Goal: Task Accomplishment & Management: Use online tool/utility

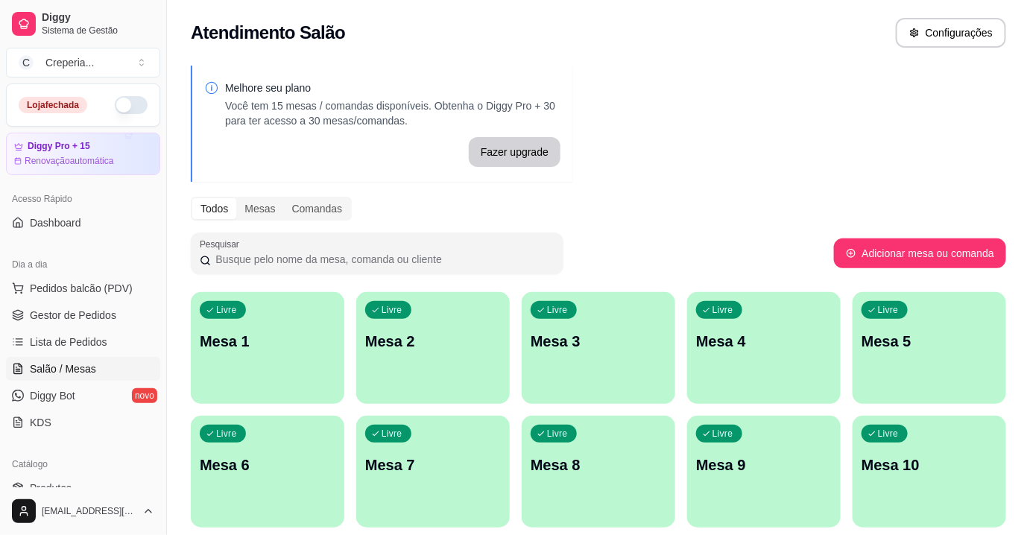
click at [399, 469] on p "Mesa 7" at bounding box center [433, 464] width 136 height 21
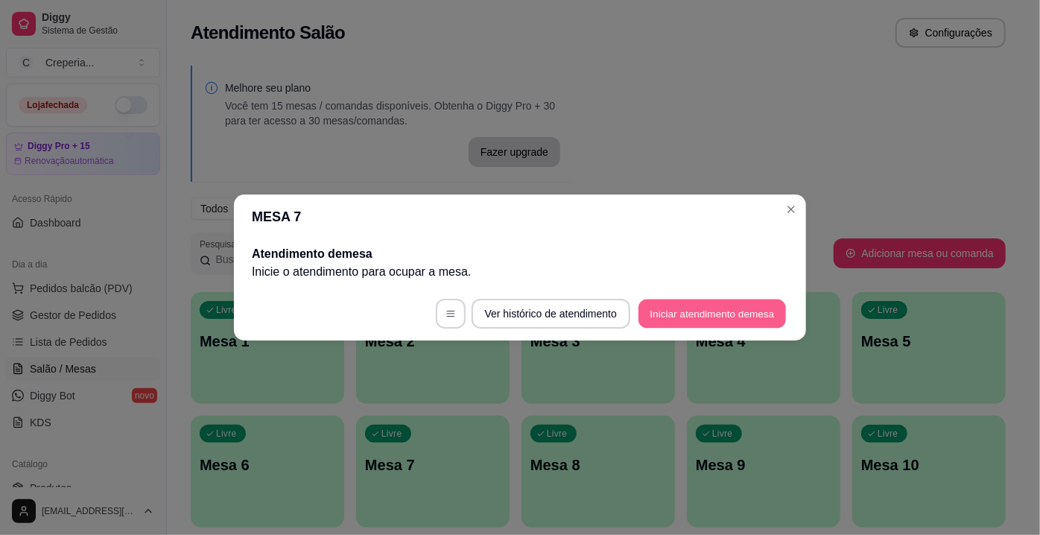
click at [668, 317] on button "Iniciar atendimento de mesa" at bounding box center [712, 313] width 148 height 29
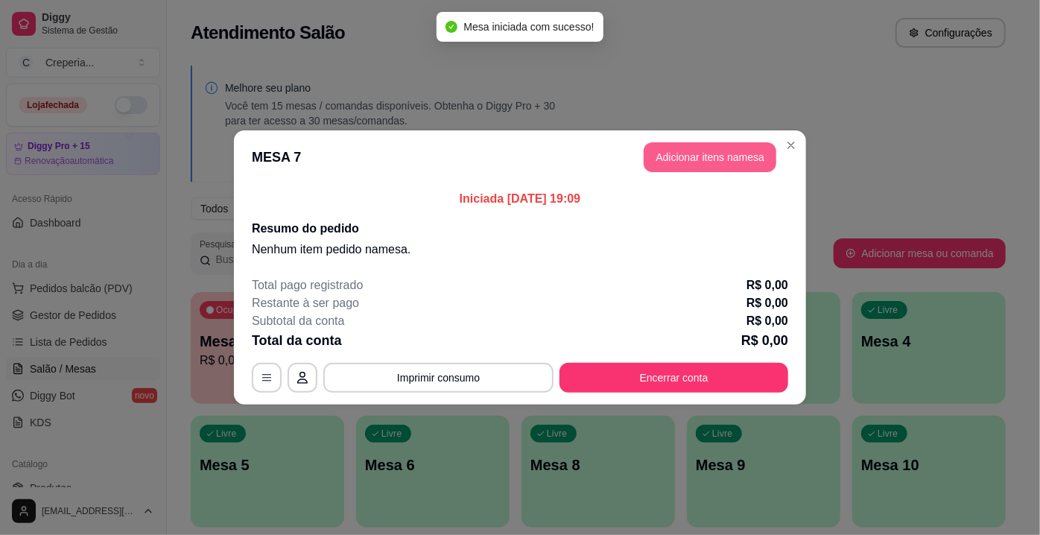
click at [691, 164] on button "Adicionar itens na mesa" at bounding box center [710, 157] width 133 height 30
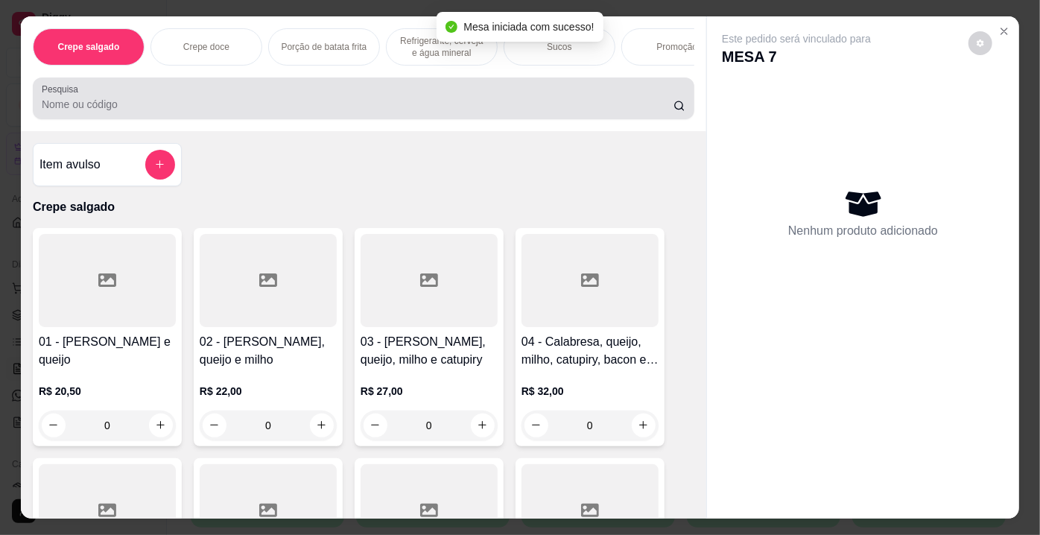
click at [337, 112] on input "Pesquisa" at bounding box center [358, 104] width 632 height 15
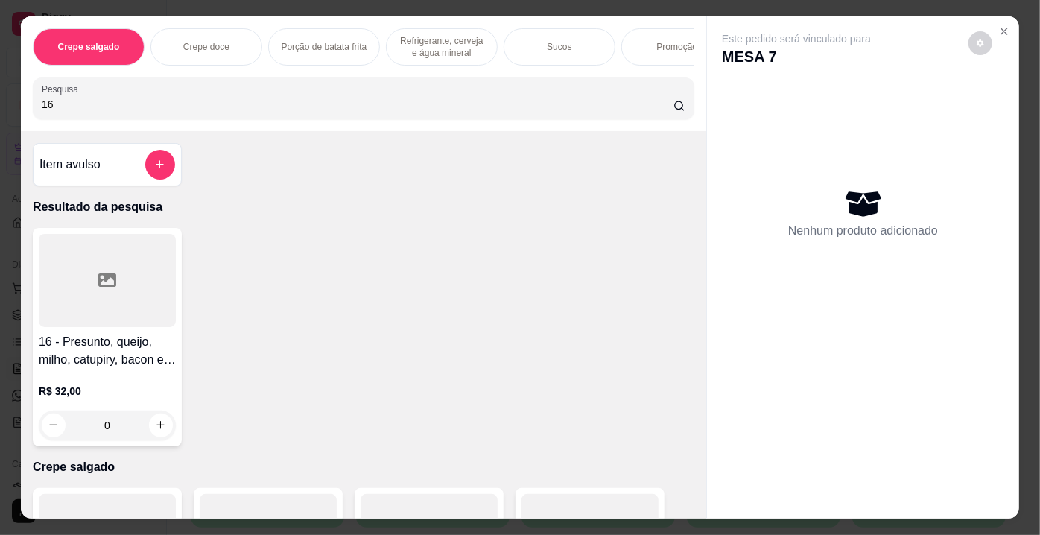
type input "16"
click at [124, 273] on div at bounding box center [107, 280] width 137 height 93
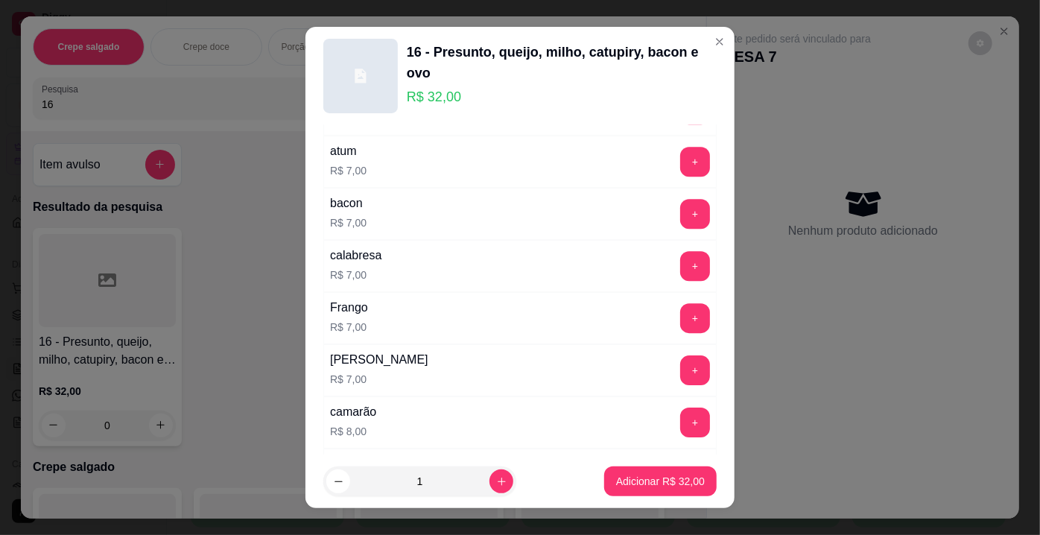
scroll to position [2674, 0]
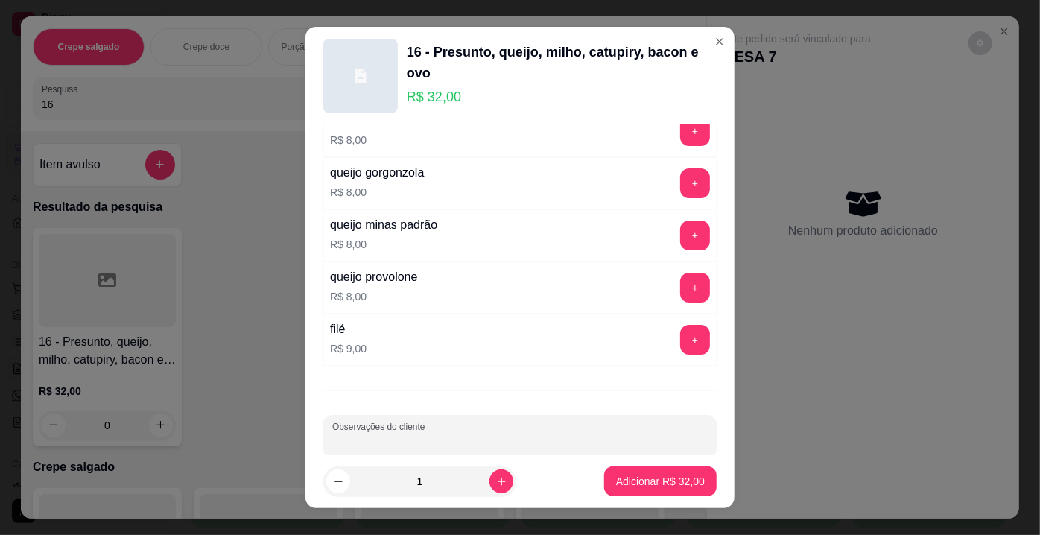
click at [627, 434] on input "Observações do cliente" at bounding box center [519, 441] width 375 height 15
type input "SEM CATUPIRI"
click at [641, 472] on button "Adicionar R$ 32,00" at bounding box center [660, 481] width 112 height 30
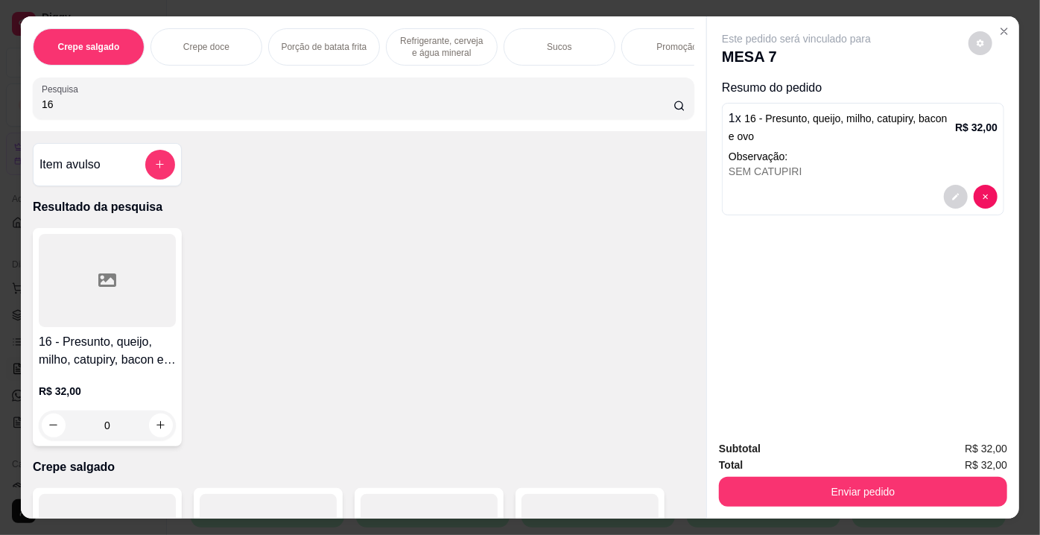
drag, startPoint x: 63, startPoint y: 110, endPoint x: 17, endPoint y: 108, distance: 45.5
click at [21, 108] on div "Crepe salgado Crepe doce Porção de batata frita Refrigerante, cerveja e água mi…" at bounding box center [363, 73] width 685 height 115
type input "11"
click at [99, 274] on div at bounding box center [107, 280] width 137 height 93
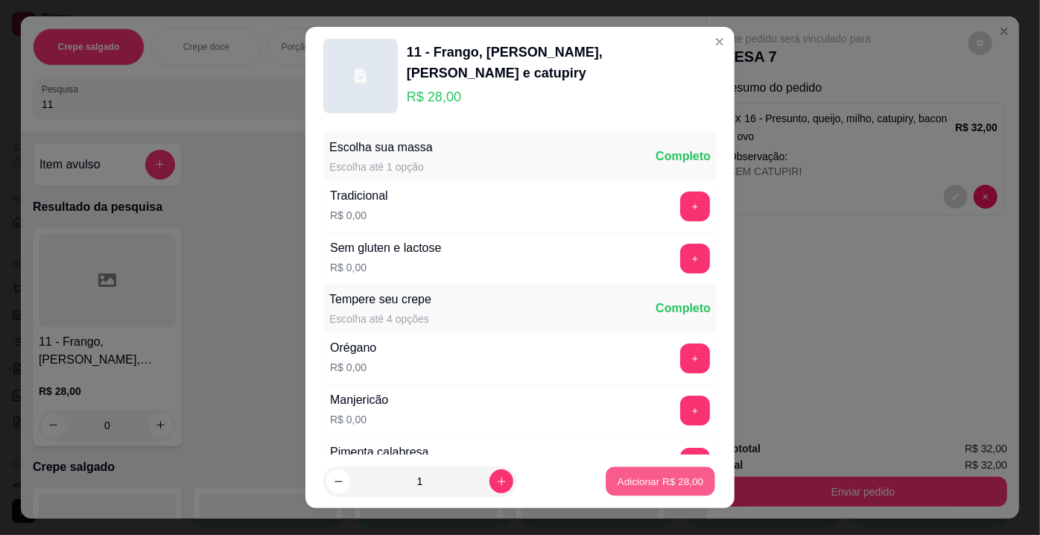
click at [618, 484] on p "Adicionar R$ 28,00" at bounding box center [661, 481] width 86 height 14
type input "1"
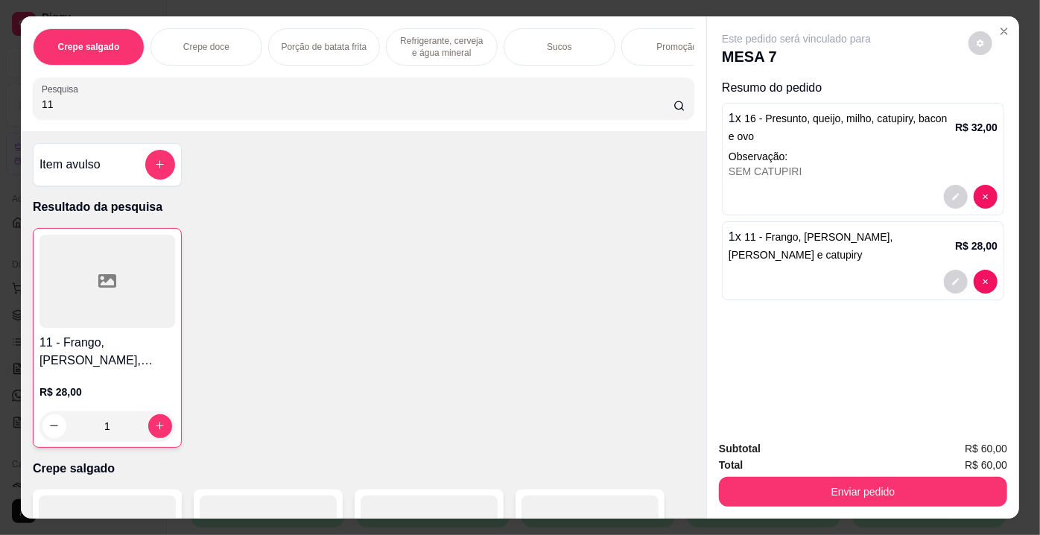
drag, startPoint x: 99, startPoint y: 101, endPoint x: 28, endPoint y: 104, distance: 71.6
click at [33, 104] on div "Pesquisa 11" at bounding box center [364, 98] width 662 height 42
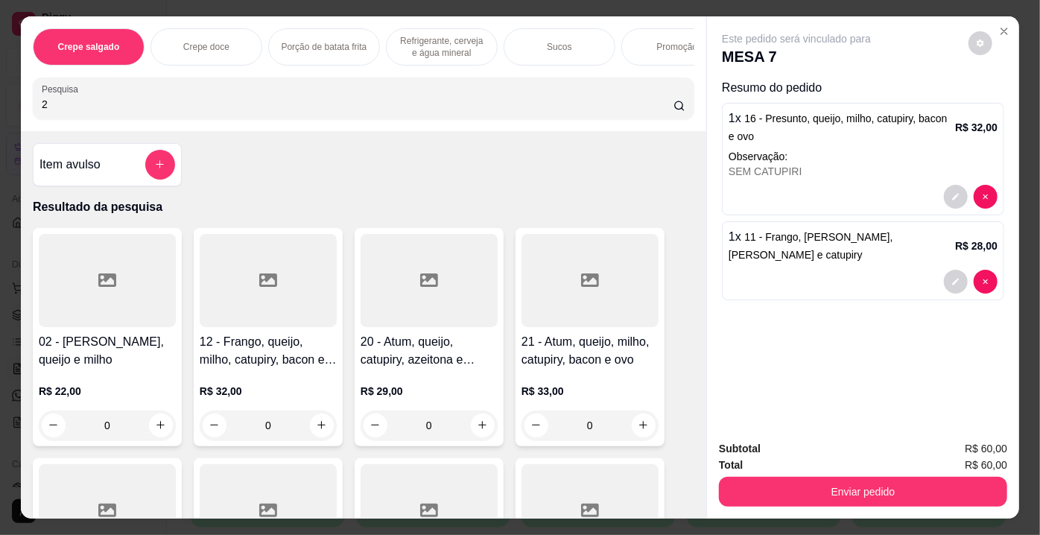
type input "2"
click at [109, 285] on icon at bounding box center [107, 279] width 18 height 13
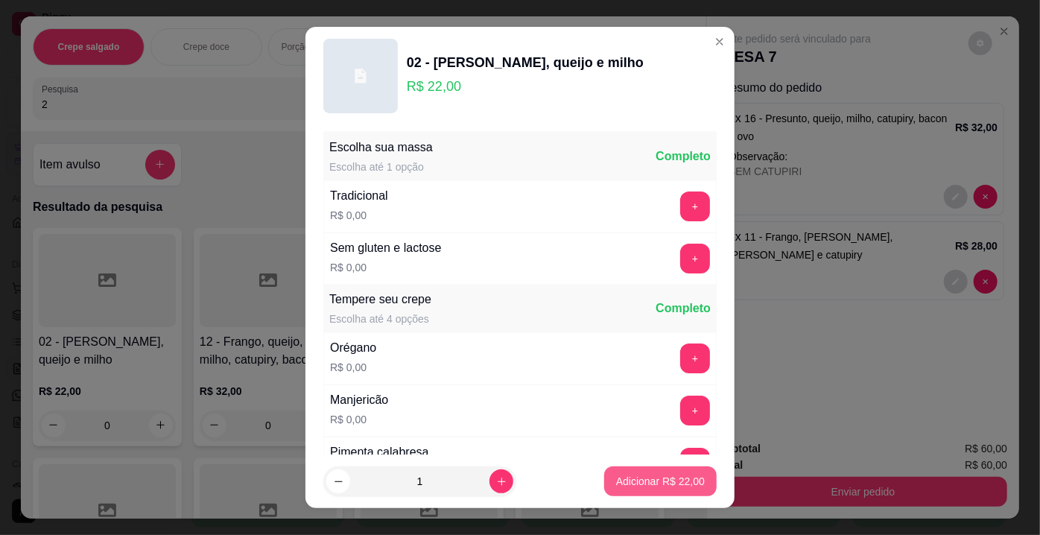
click at [633, 485] on p "Adicionar R$ 22,00" at bounding box center [660, 481] width 89 height 15
type input "1"
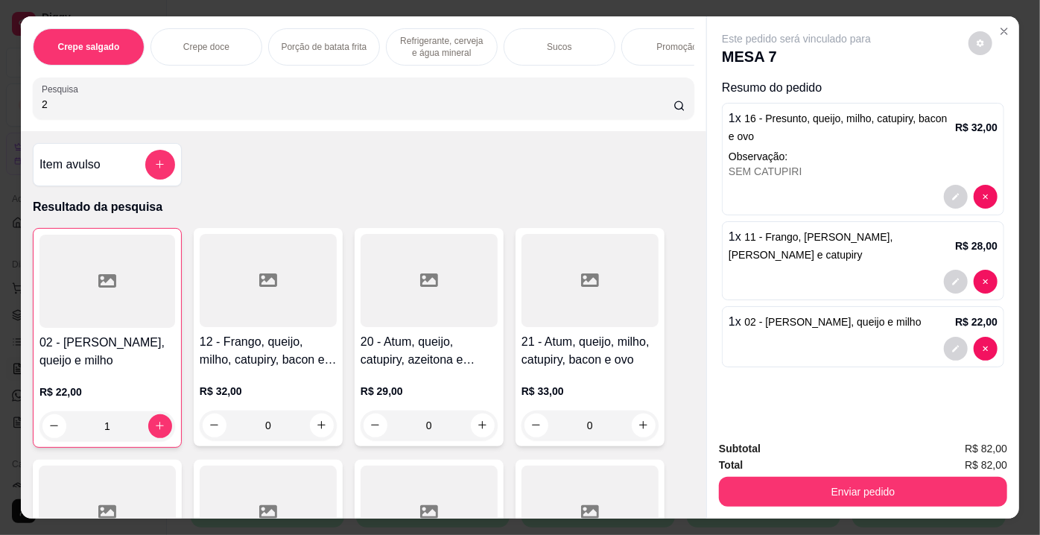
click at [313, 285] on div at bounding box center [268, 280] width 137 height 93
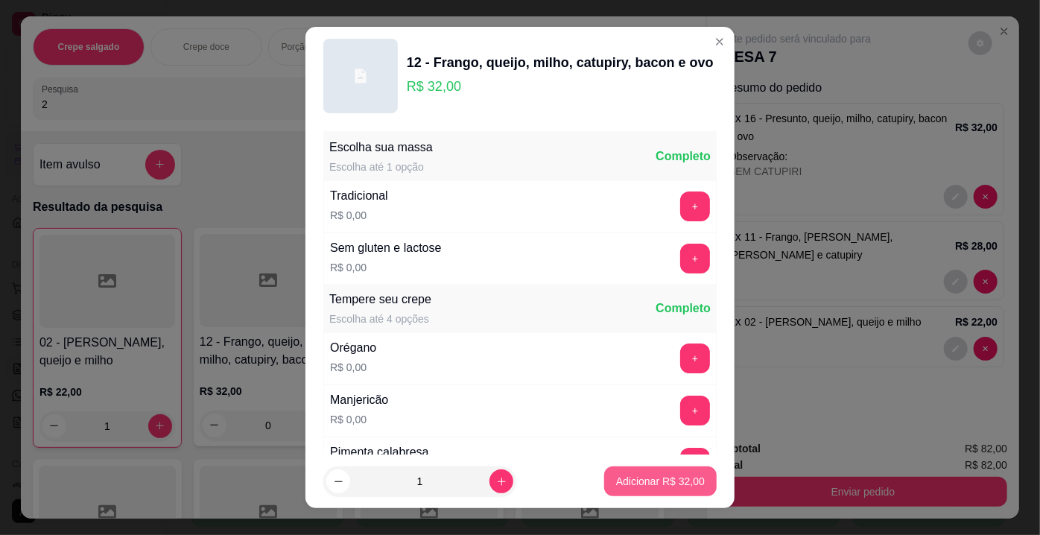
click at [644, 475] on p "Adicionar R$ 32,00" at bounding box center [660, 481] width 89 height 15
type input "1"
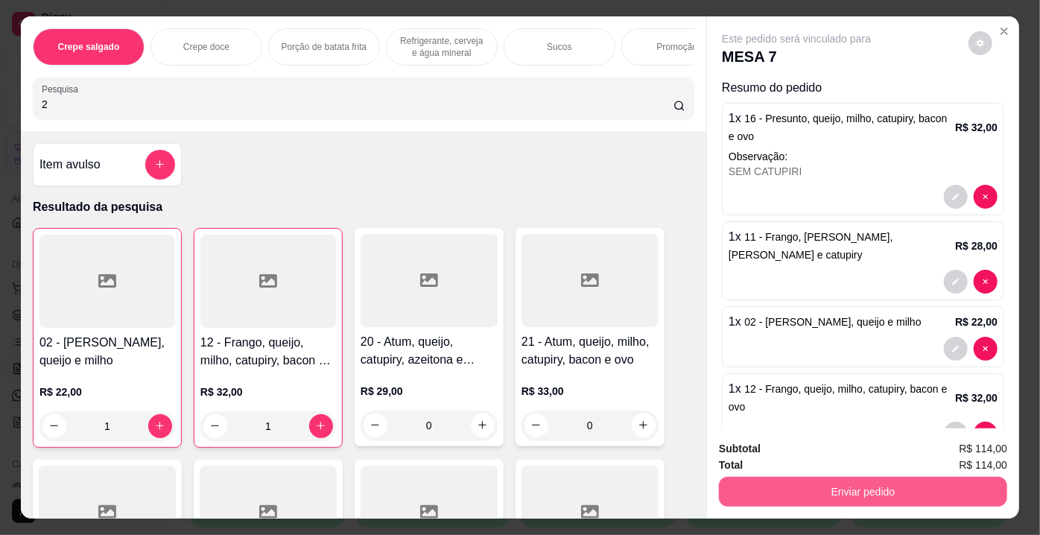
click at [812, 489] on button "Enviar pedido" at bounding box center [863, 492] width 288 height 30
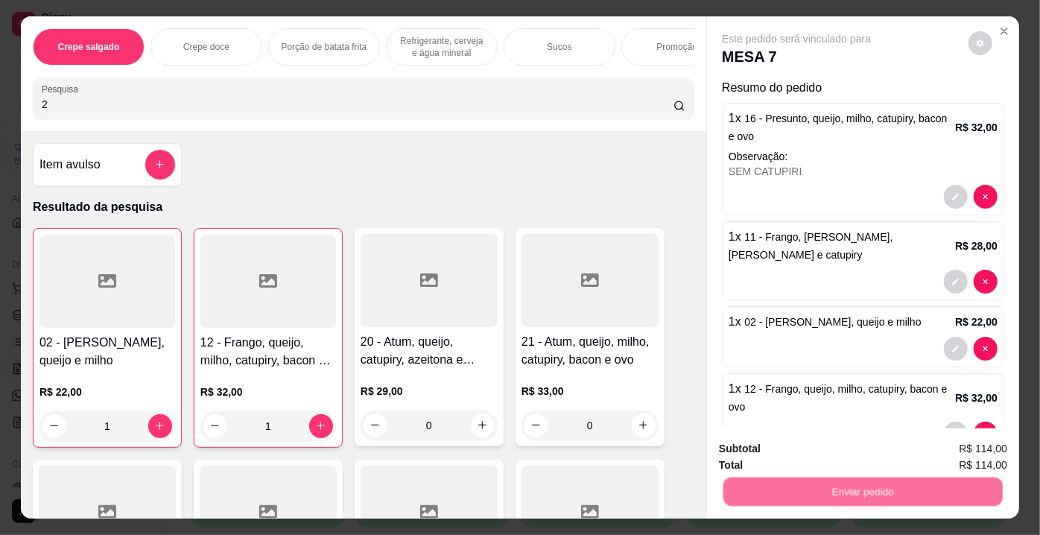
click at [794, 457] on button "Não registrar e enviar pedido" at bounding box center [814, 451] width 155 height 28
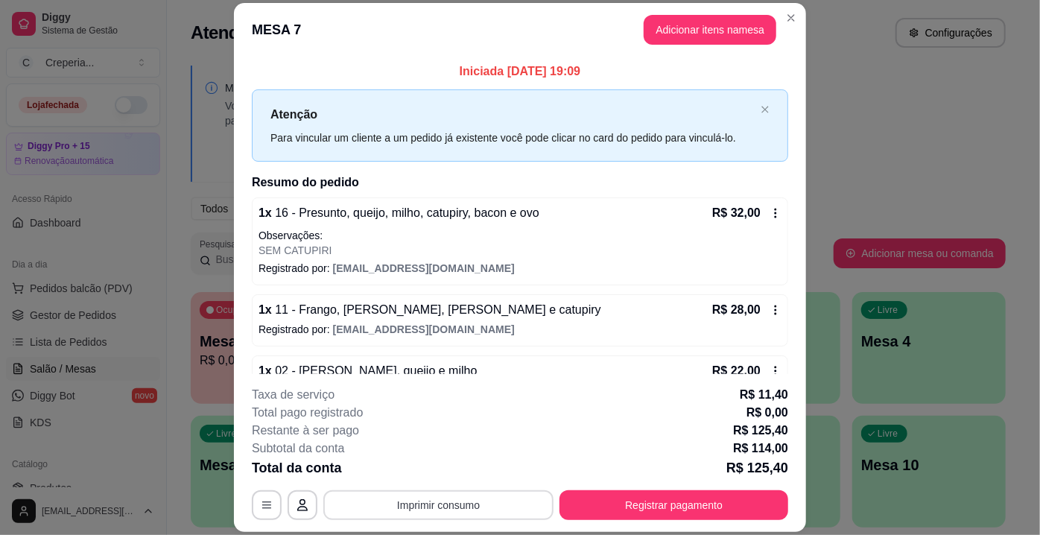
click at [486, 501] on button "Imprimir consumo" at bounding box center [438, 505] width 230 height 30
click at [433, 475] on button "IMPRESSORA" at bounding box center [438, 471] width 104 height 23
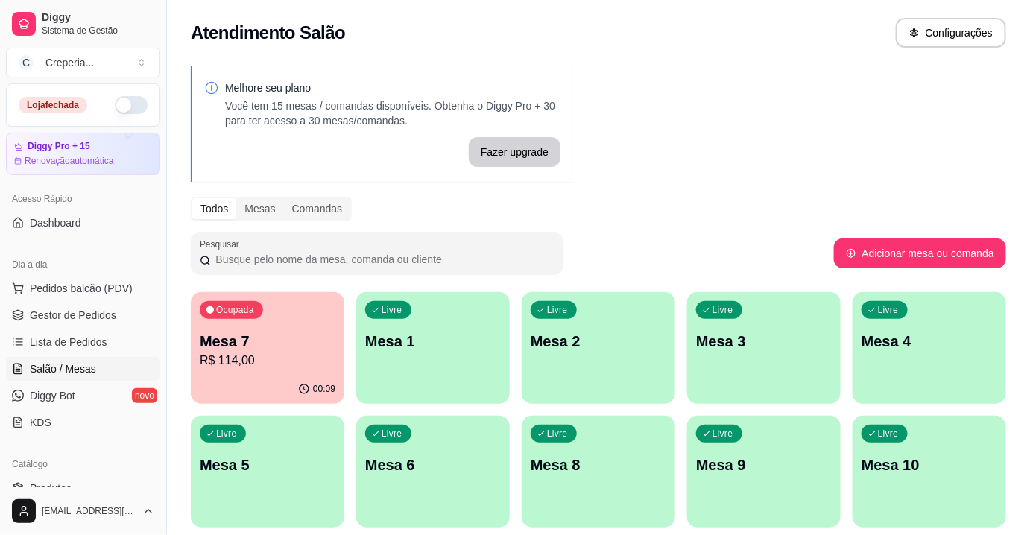
click at [375, 337] on p "Mesa 1" at bounding box center [433, 341] width 136 height 21
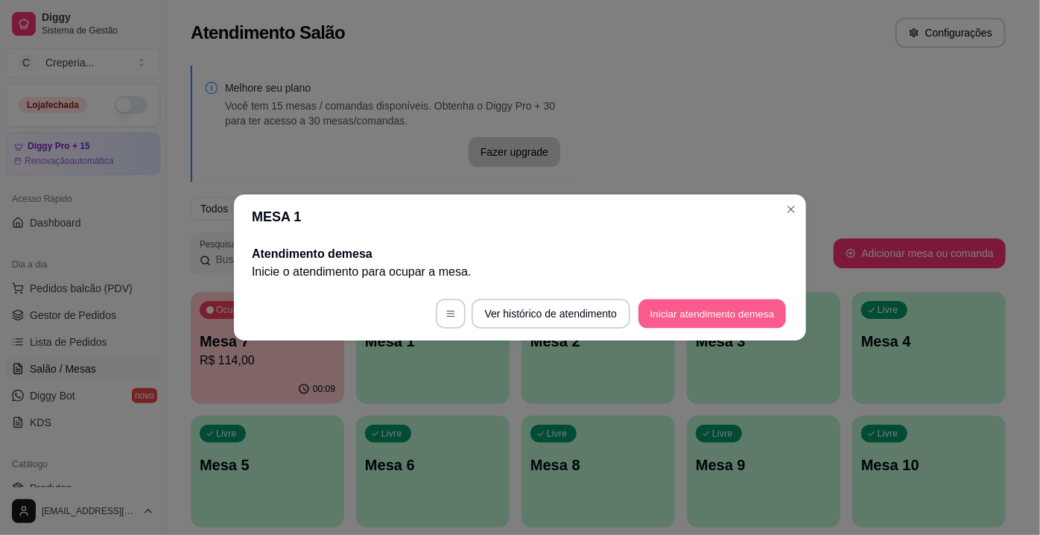
click at [716, 318] on button "Iniciar atendimento de mesa" at bounding box center [712, 313] width 148 height 29
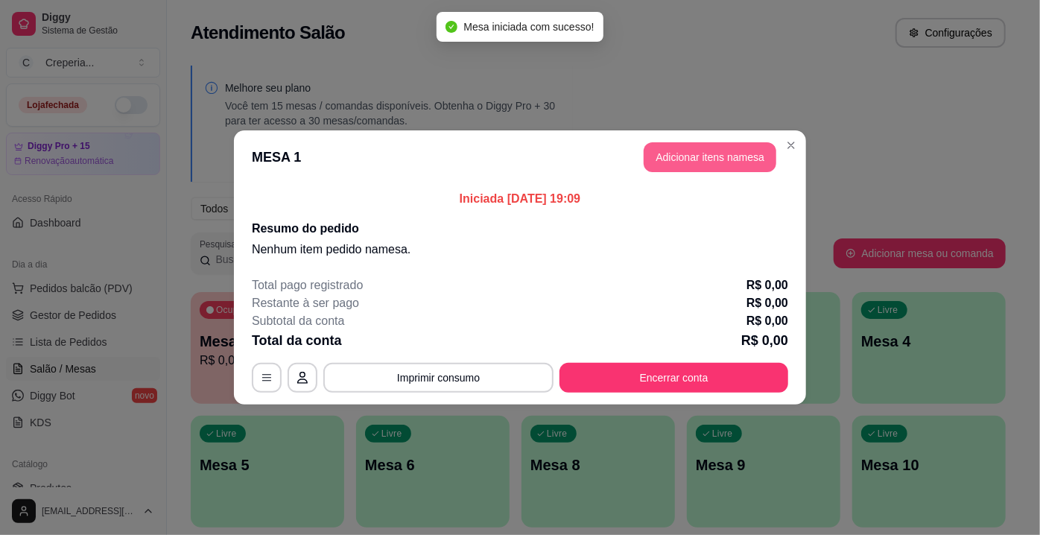
click at [693, 157] on button "Adicionar itens na mesa" at bounding box center [710, 157] width 133 height 30
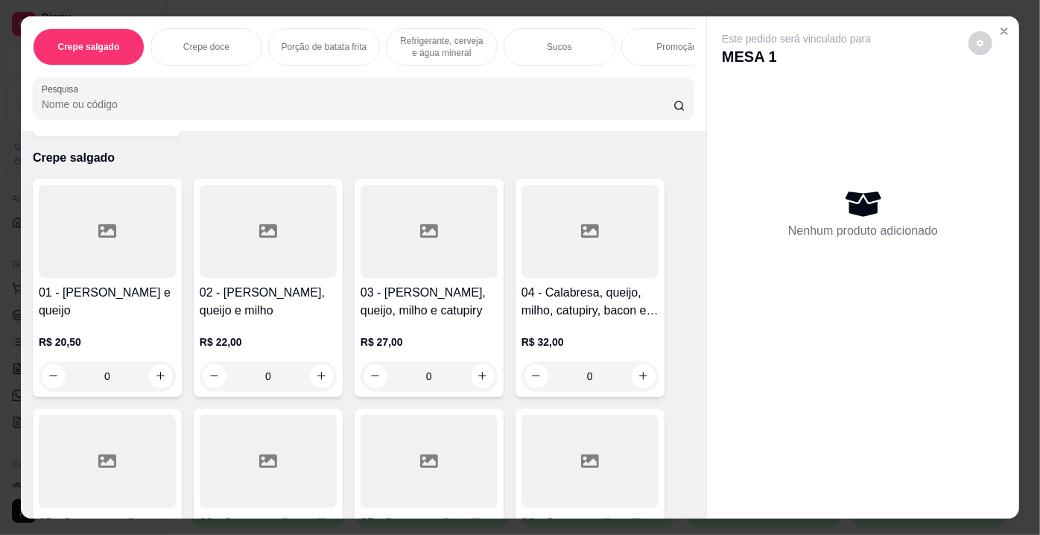
scroll to position [135, 0]
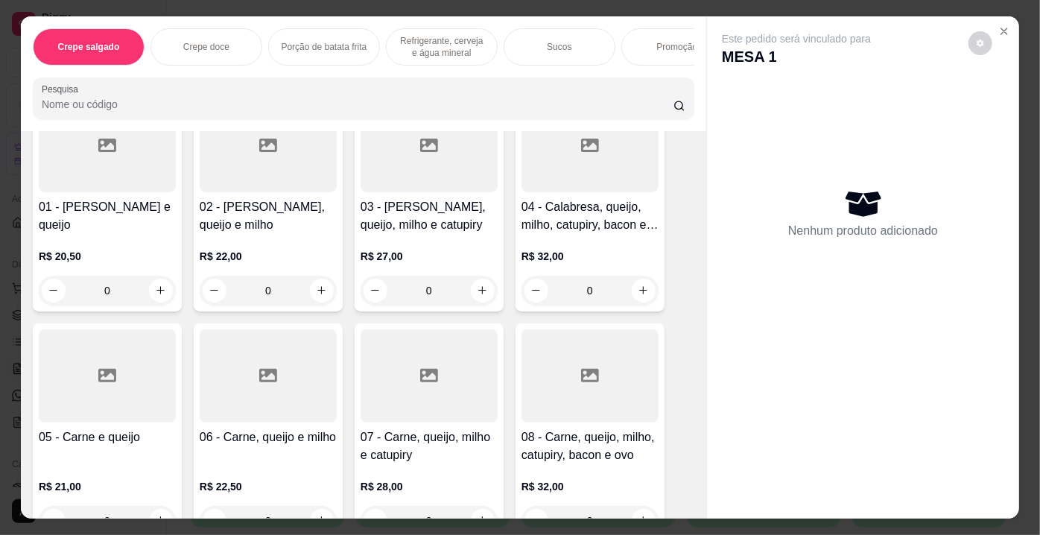
click at [130, 393] on div at bounding box center [107, 375] width 137 height 93
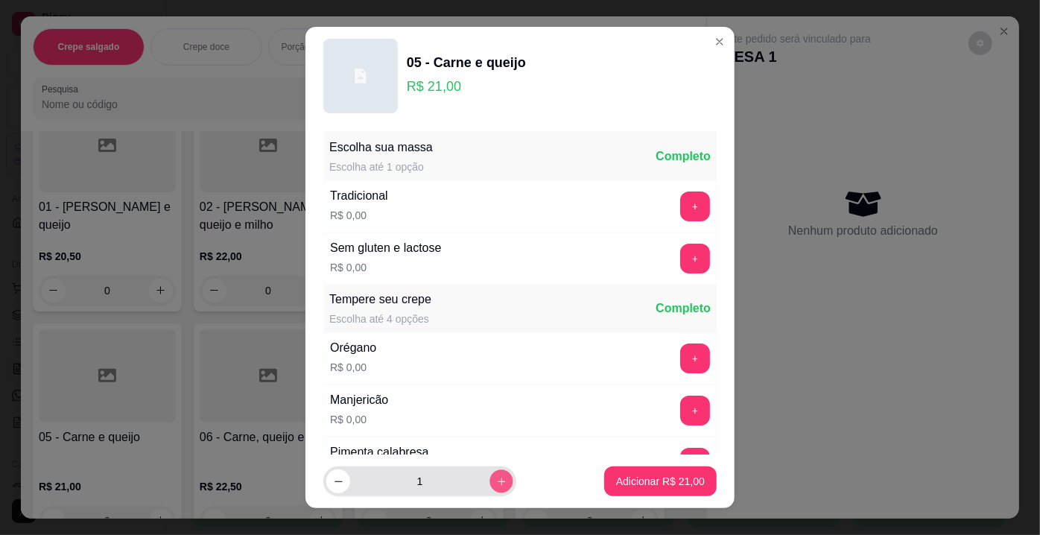
click at [496, 480] on icon "increase-product-quantity" at bounding box center [501, 481] width 11 height 11
type input "2"
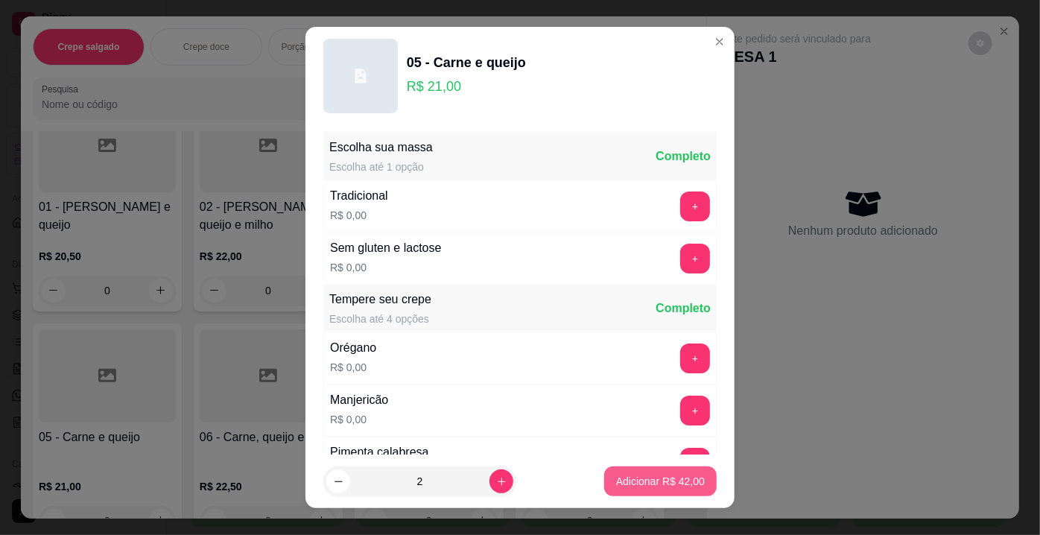
click at [619, 482] on p "Adicionar R$ 42,00" at bounding box center [660, 481] width 89 height 15
type input "2"
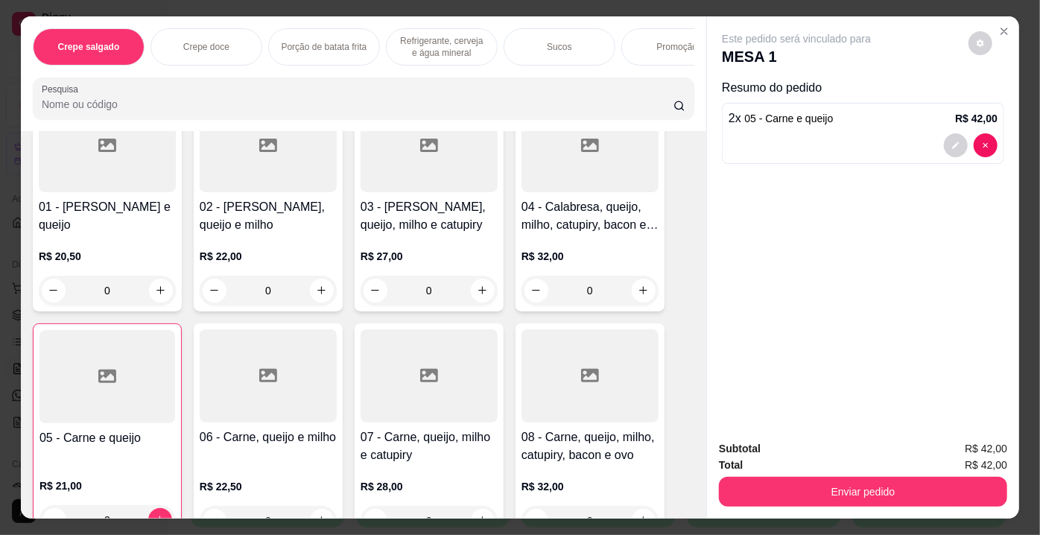
click at [111, 112] on input "Pesquisa" at bounding box center [358, 104] width 632 height 15
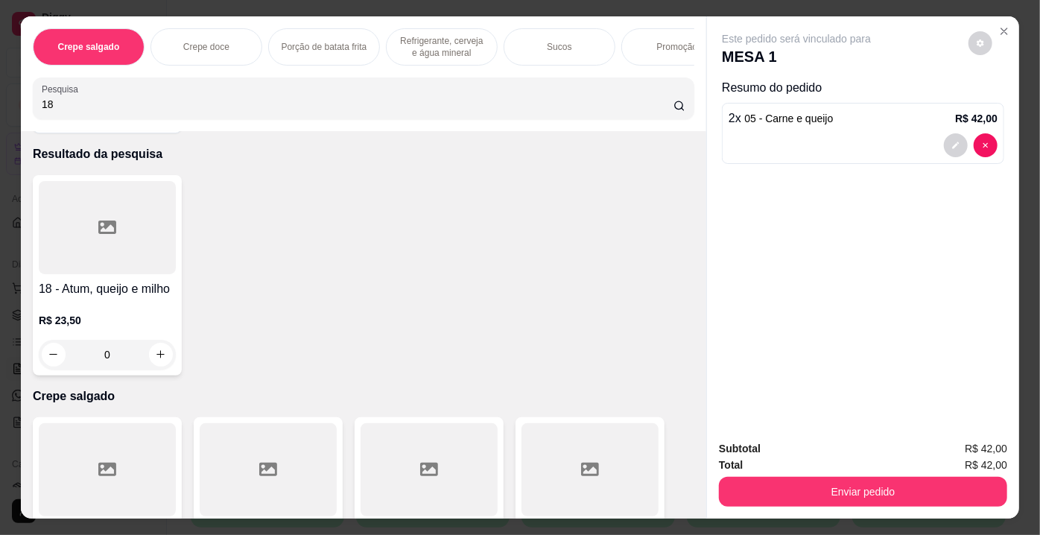
scroll to position [0, 0]
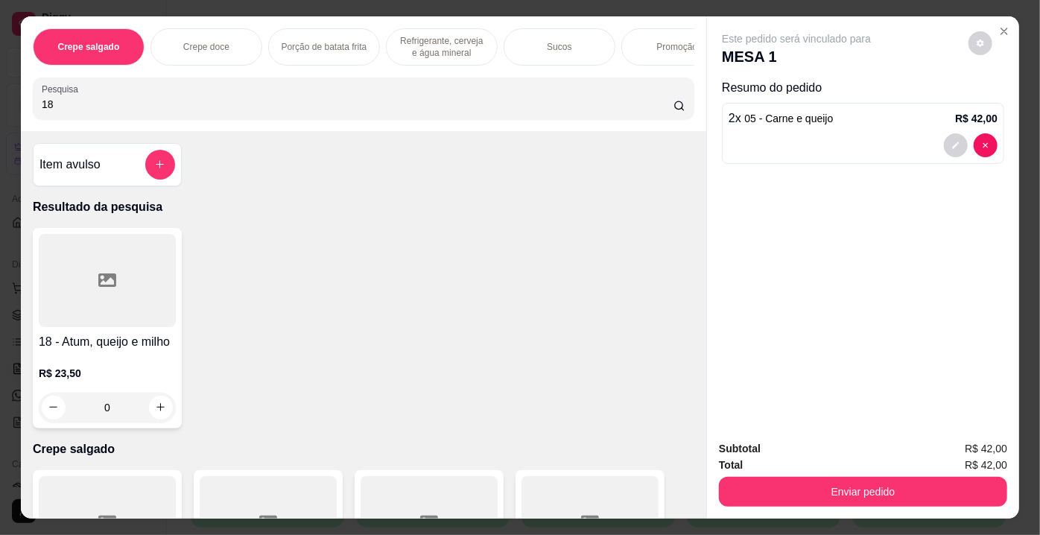
type input "18"
click at [117, 272] on div at bounding box center [107, 280] width 137 height 93
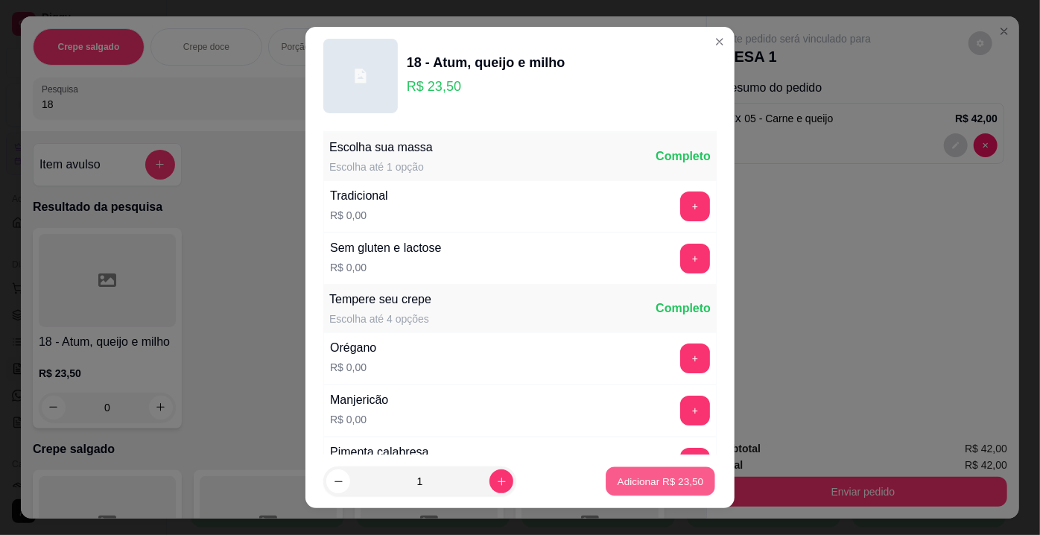
click at [635, 480] on p "Adicionar R$ 23,50" at bounding box center [661, 481] width 86 height 14
type input "1"
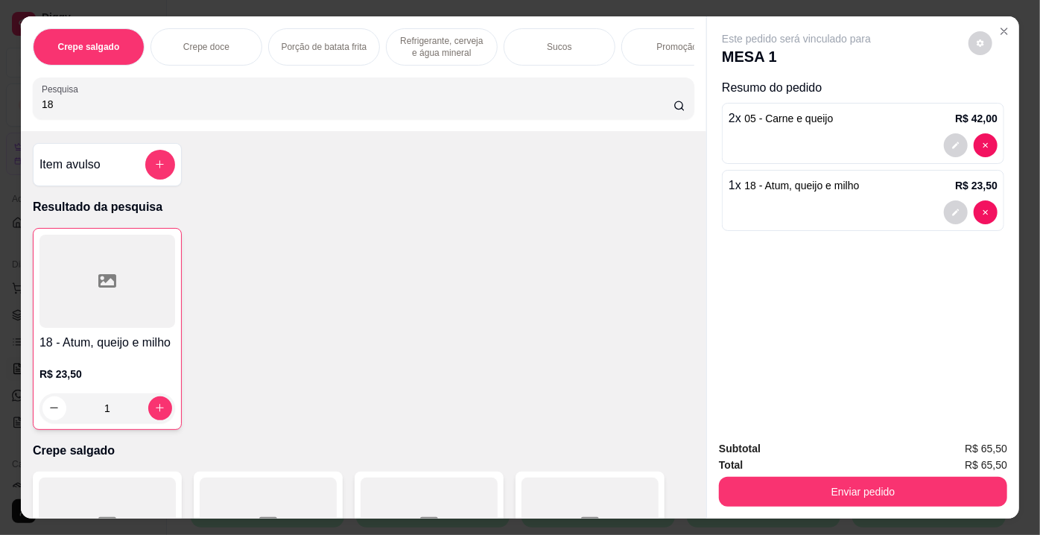
drag, startPoint x: 106, startPoint y: 114, endPoint x: 0, endPoint y: 107, distance: 106.0
click at [0, 107] on div "Crepe salgado Crepe doce Porção de batata frita Refrigerante, cerveja e água mi…" at bounding box center [520, 267] width 1040 height 535
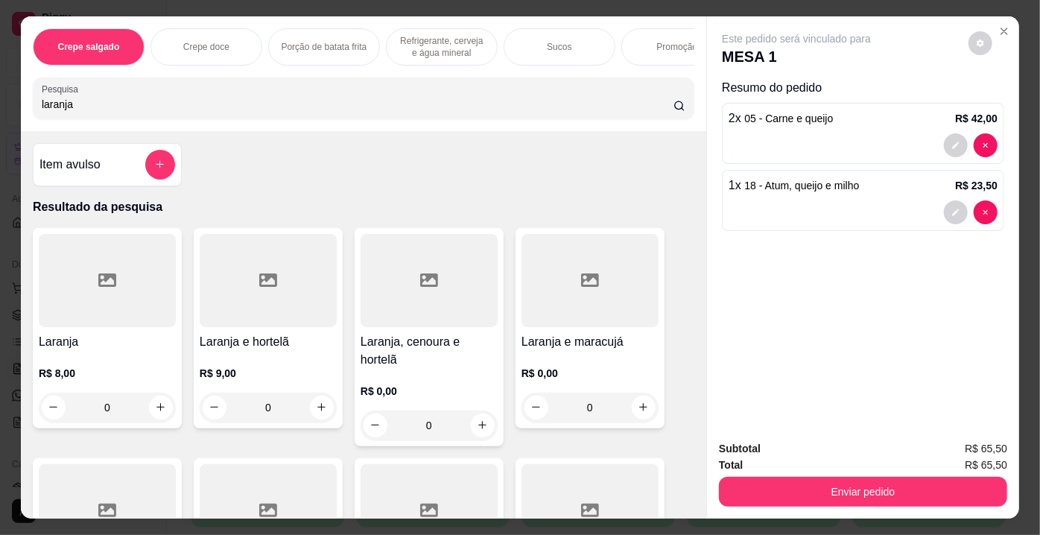
type input "laranja"
click at [89, 302] on div at bounding box center [107, 280] width 137 height 93
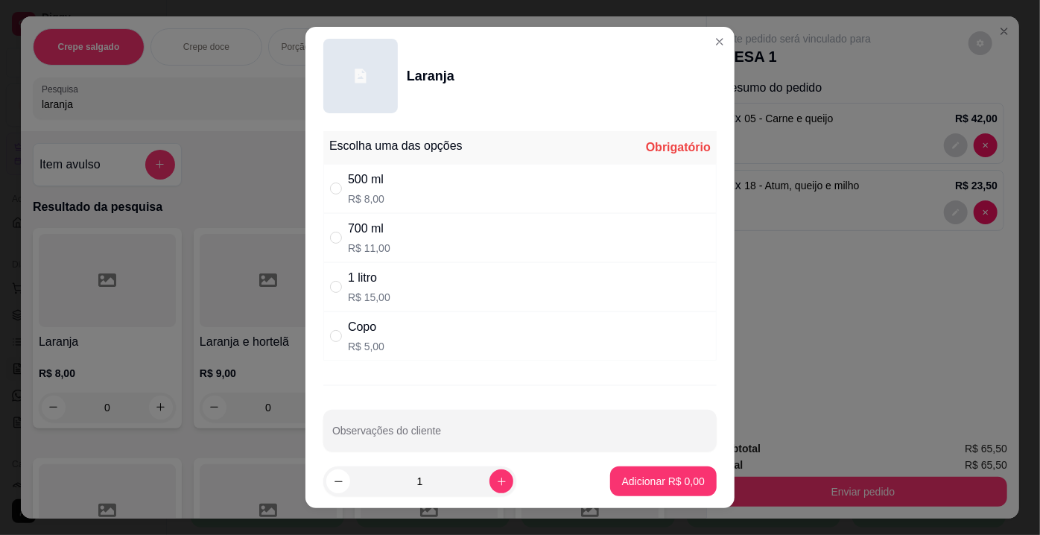
click at [381, 289] on div "1 litro R$ 15,00" at bounding box center [369, 287] width 42 height 36
radio input "true"
click at [618, 475] on p "Adicionar R$ 15,00" at bounding box center [660, 481] width 89 height 15
type input "1"
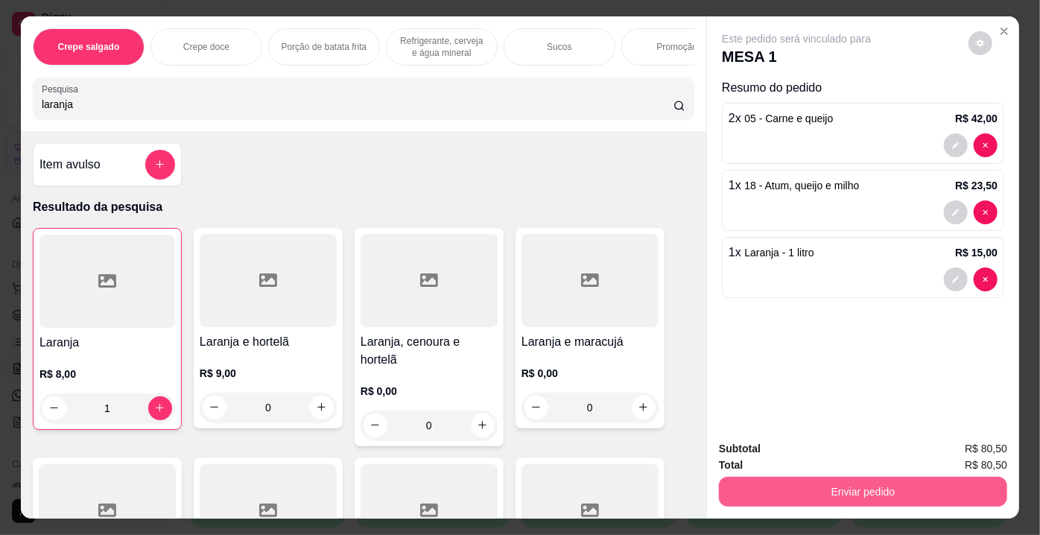
click at [810, 493] on button "Enviar pedido" at bounding box center [863, 492] width 288 height 30
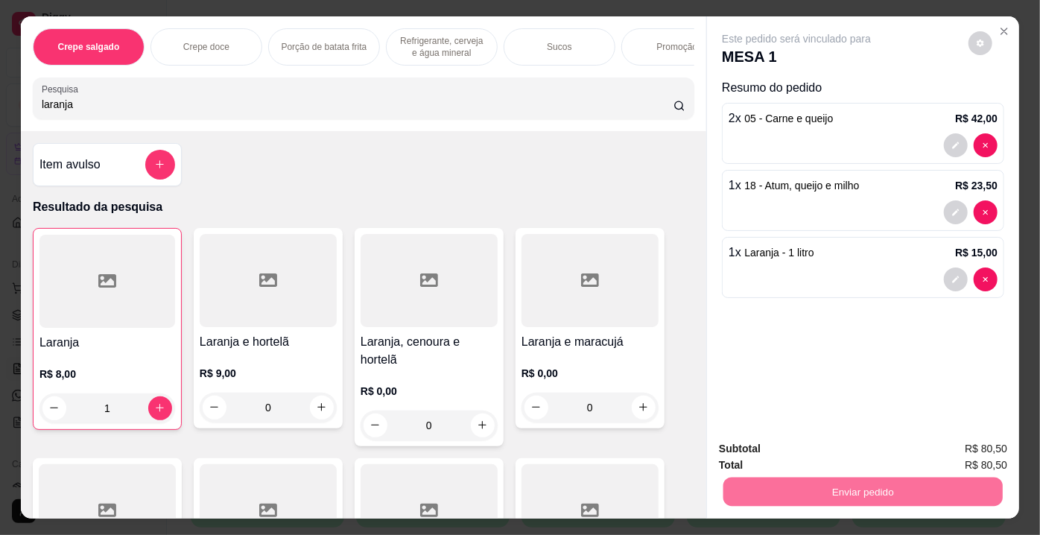
click at [776, 448] on button "Não registrar e enviar pedido" at bounding box center [814, 451] width 150 height 28
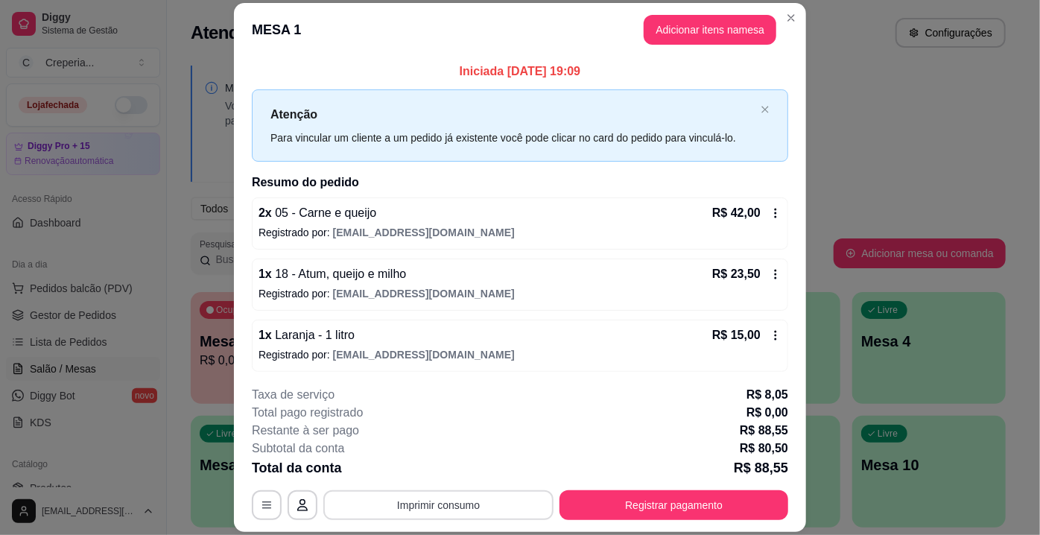
click at [407, 499] on button "Imprimir consumo" at bounding box center [438, 505] width 230 height 30
click at [405, 473] on button "IMPRESSORA" at bounding box center [438, 471] width 104 height 23
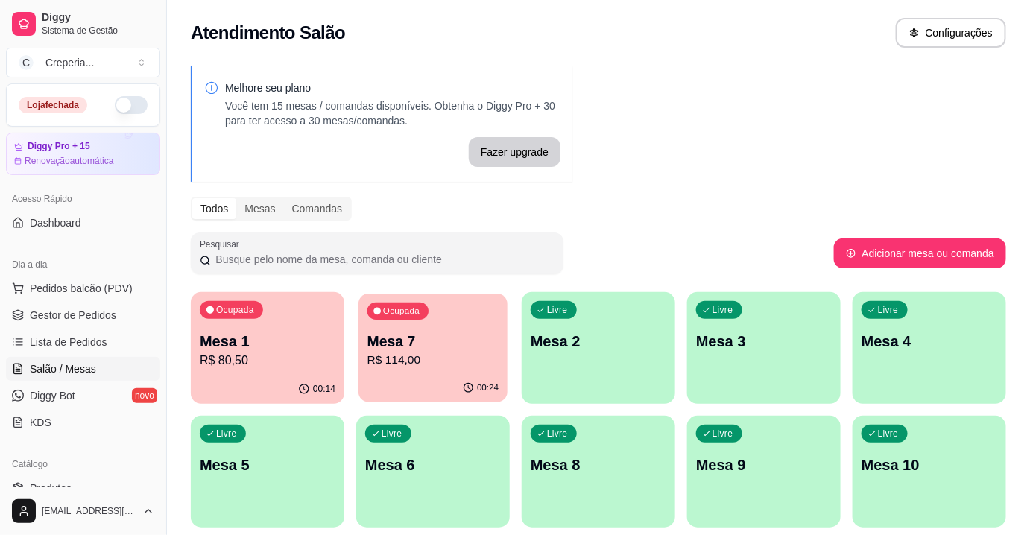
click at [412, 356] on p "R$ 114,00" at bounding box center [433, 360] width 132 height 17
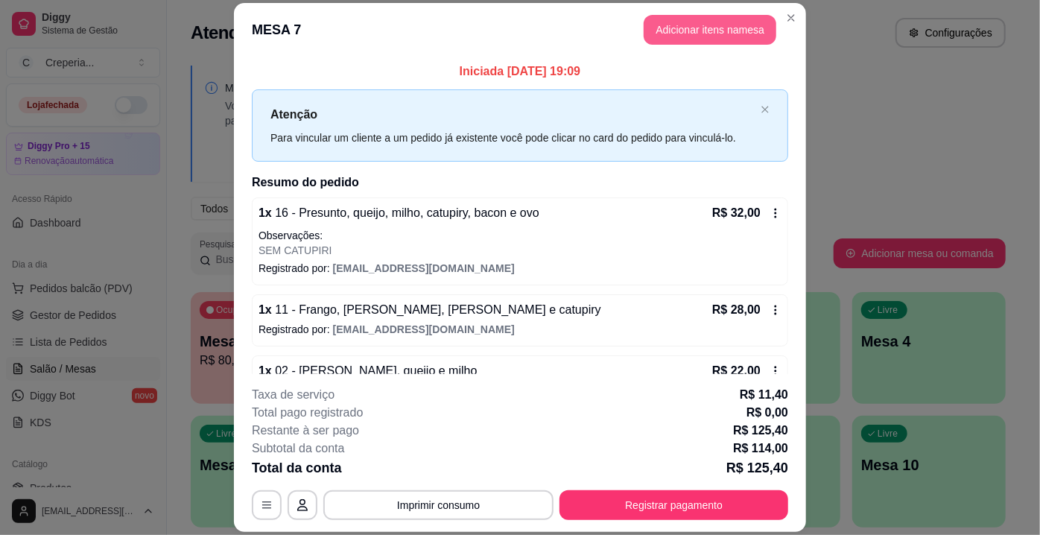
click at [698, 37] on button "Adicionar itens na mesa" at bounding box center [710, 30] width 133 height 30
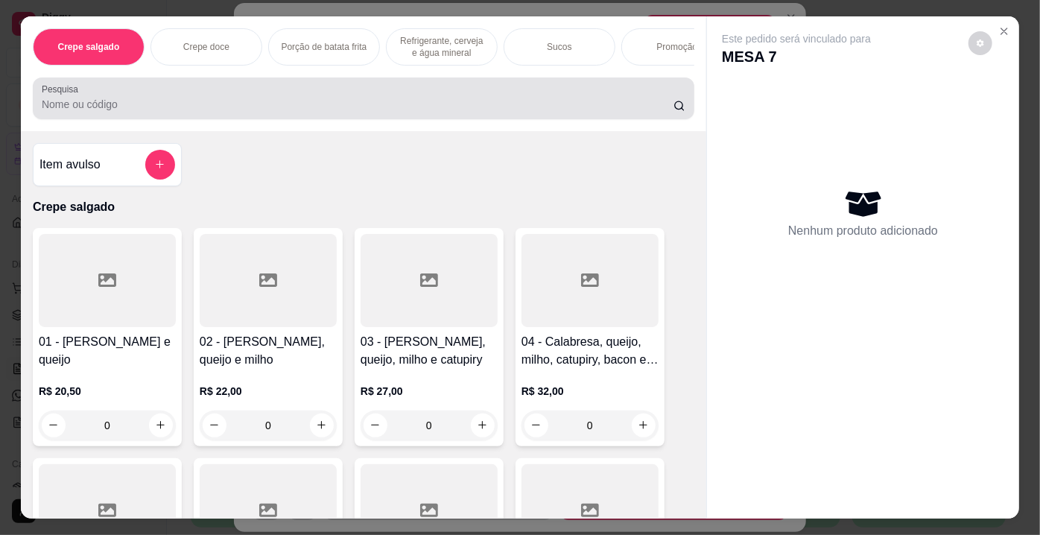
click at [288, 98] on div at bounding box center [364, 98] width 644 height 30
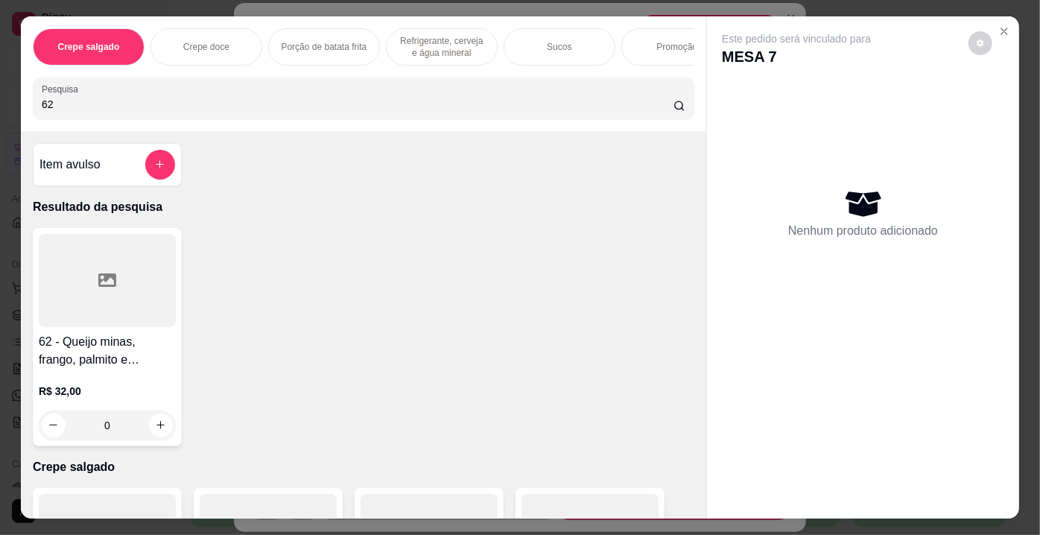
type input "62"
click at [123, 273] on div at bounding box center [107, 280] width 137 height 93
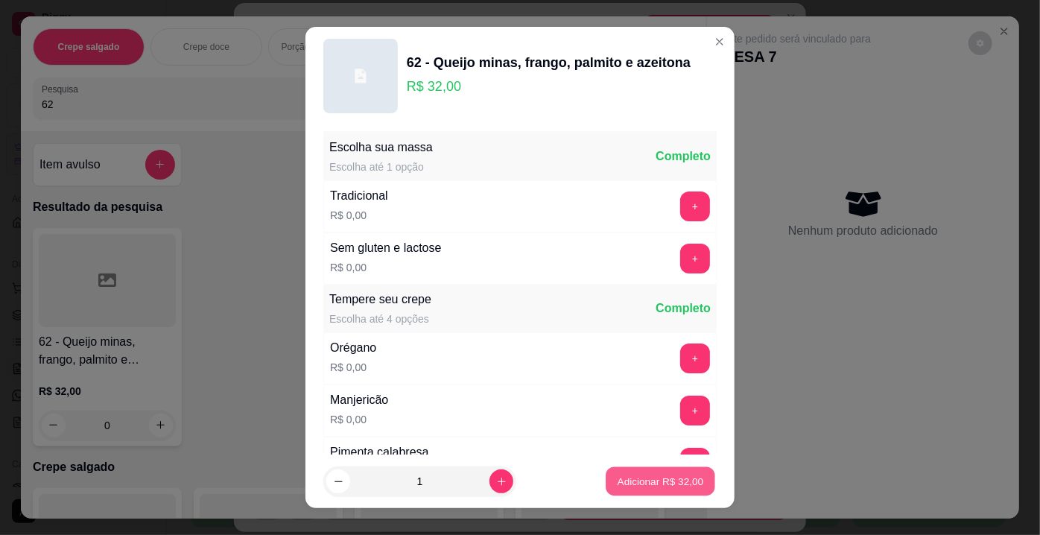
click at [625, 474] on p "Adicionar R$ 32,00" at bounding box center [661, 481] width 86 height 14
type input "1"
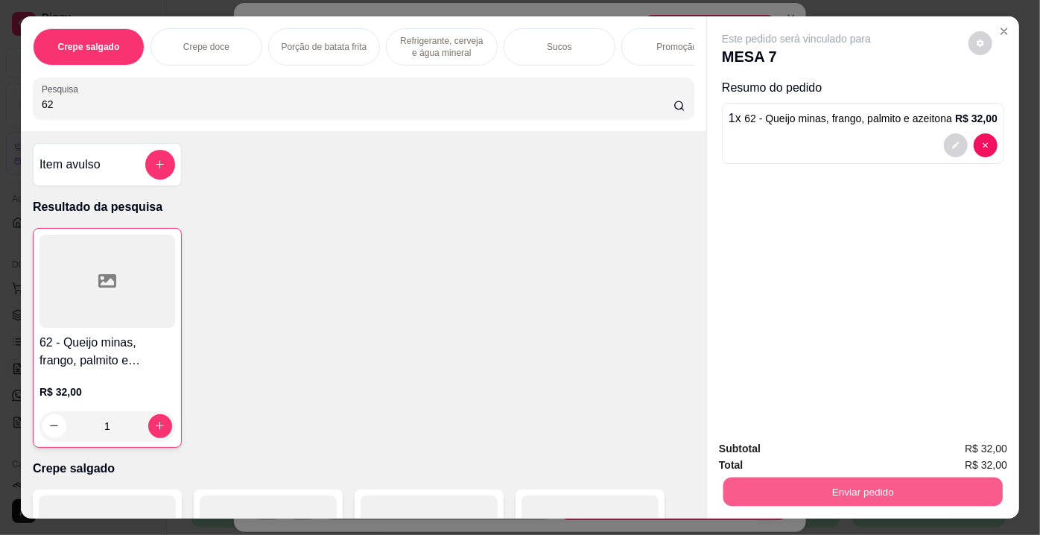
click at [801, 481] on button "Enviar pedido" at bounding box center [862, 492] width 279 height 29
click at [846, 457] on button "Não registrar e enviar pedido" at bounding box center [814, 451] width 150 height 28
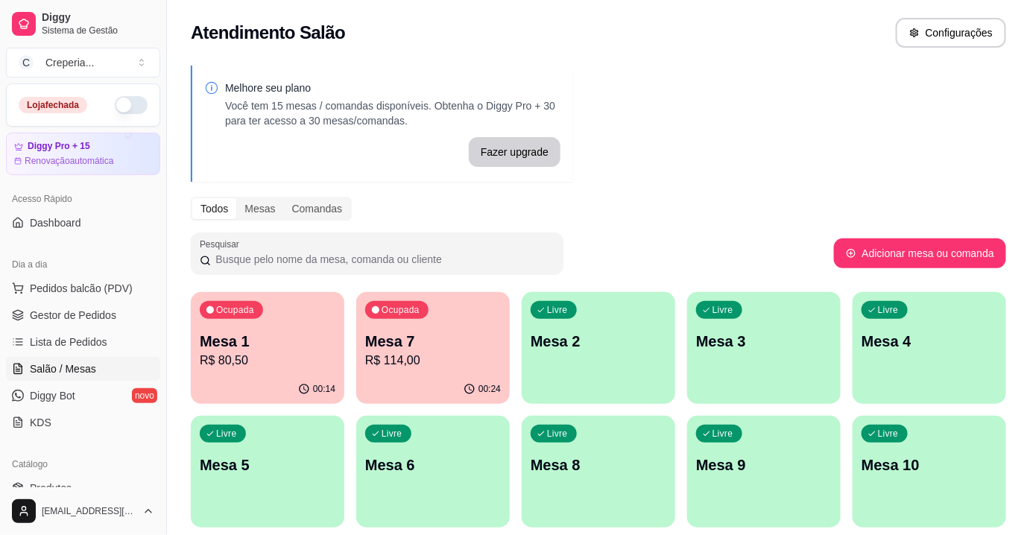
click at [277, 346] on p "Mesa 1" at bounding box center [268, 341] width 136 height 21
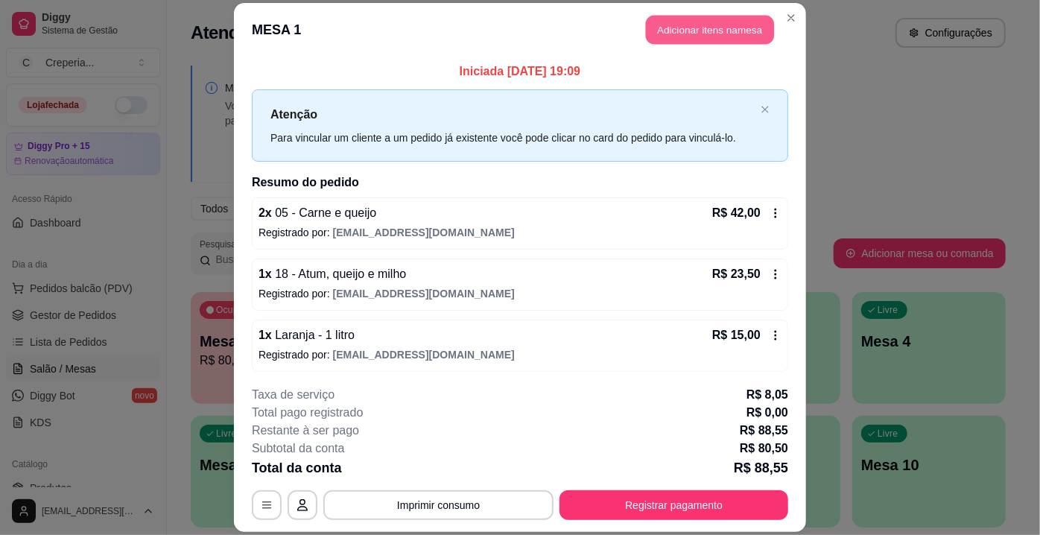
click at [686, 34] on button "Adicionar itens na mesa" at bounding box center [710, 29] width 128 height 29
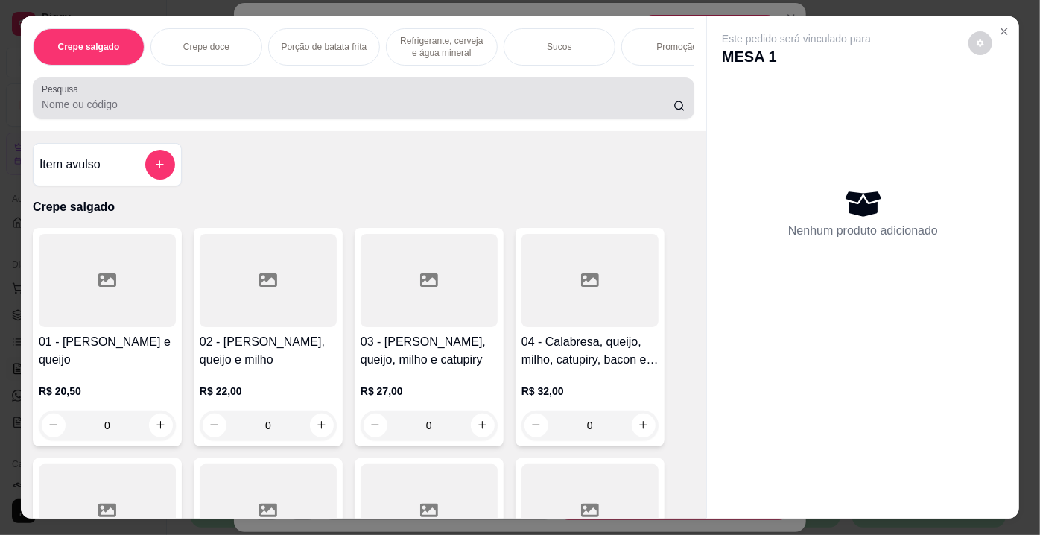
click at [235, 102] on input "Pesquisa" at bounding box center [358, 104] width 632 height 15
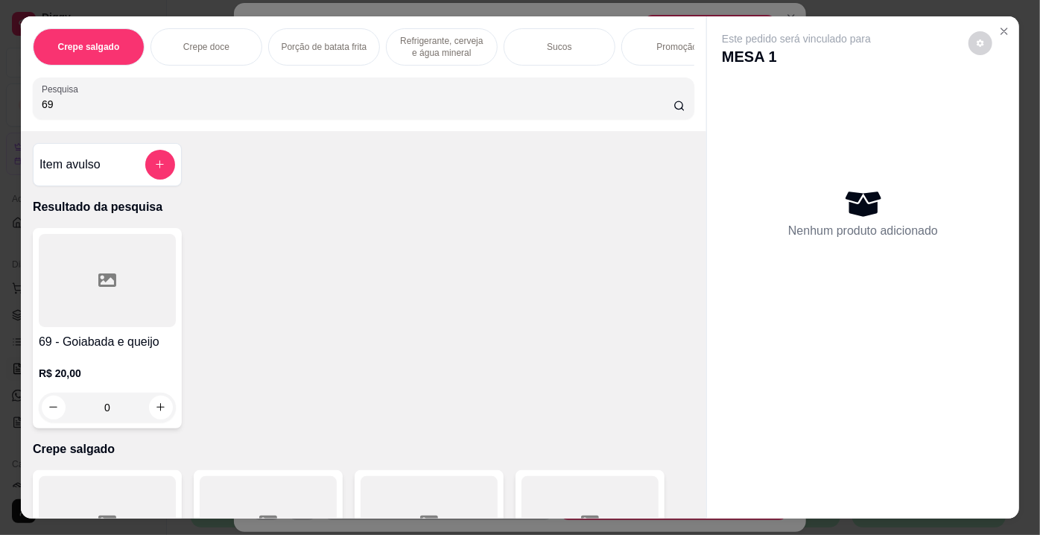
type input "69"
click at [104, 316] on div at bounding box center [107, 280] width 137 height 93
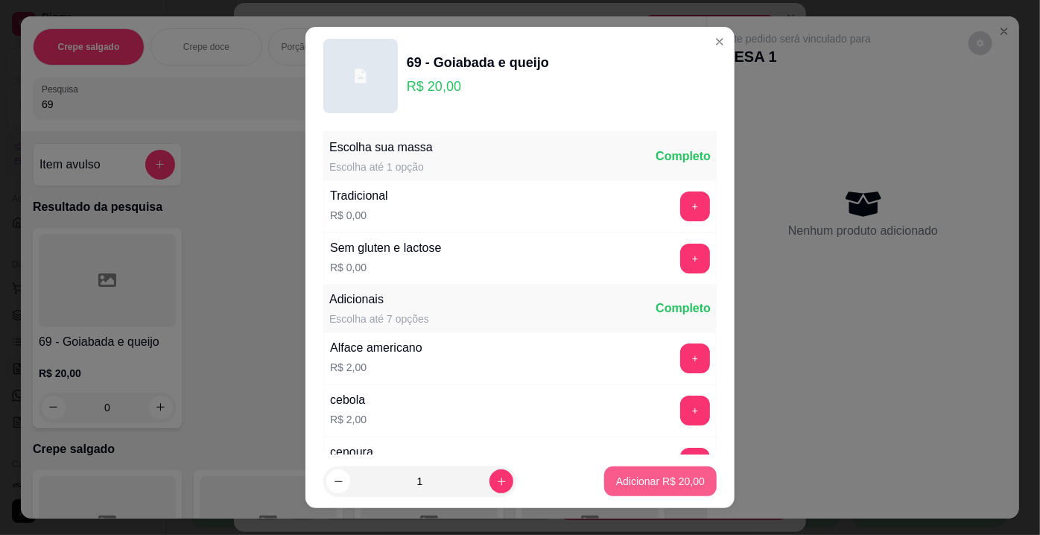
click at [671, 488] on p "Adicionar R$ 20,00" at bounding box center [660, 481] width 89 height 15
type input "1"
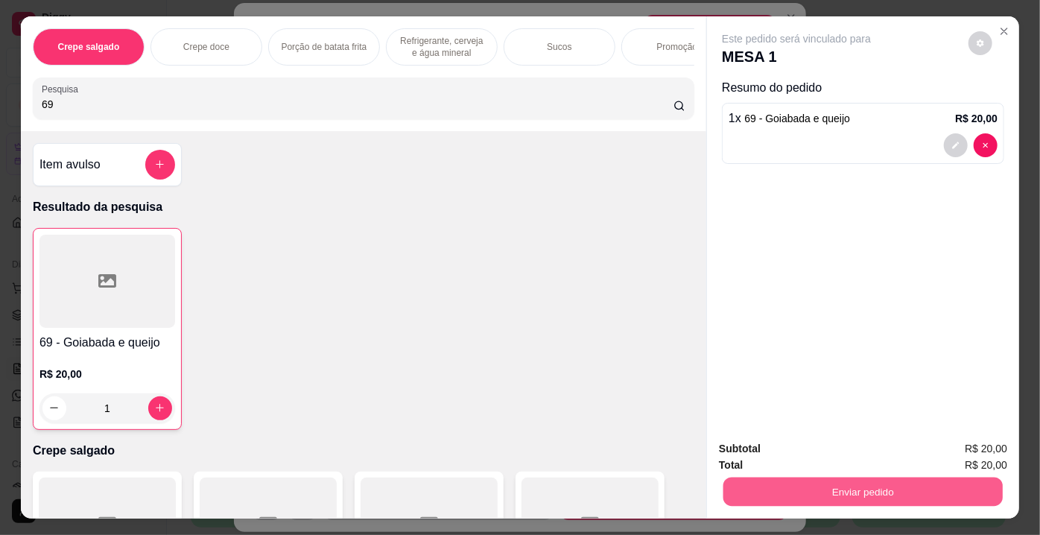
click at [818, 483] on button "Enviar pedido" at bounding box center [862, 492] width 279 height 29
click at [784, 455] on button "Não registrar e enviar pedido" at bounding box center [814, 451] width 150 height 28
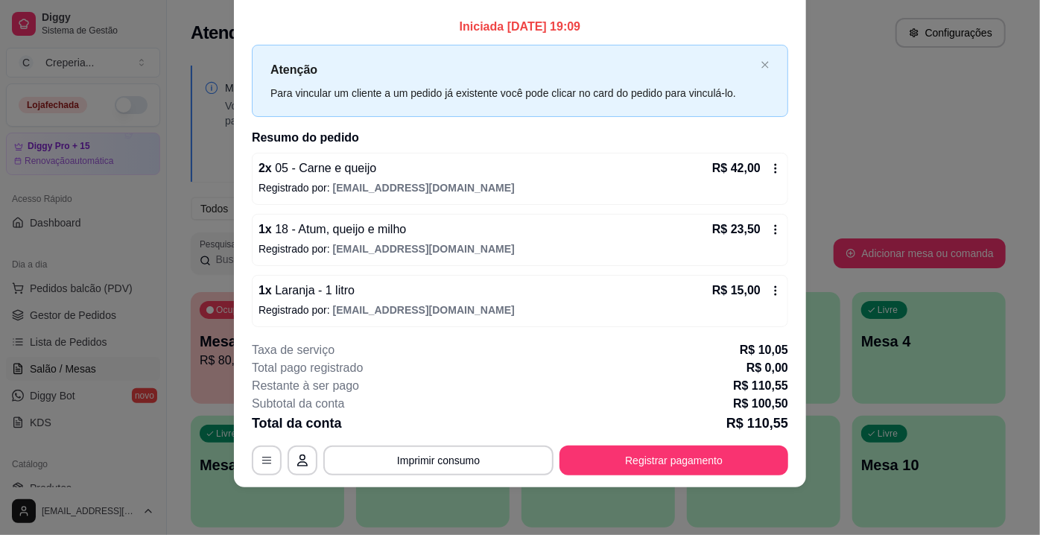
scroll to position [61, 0]
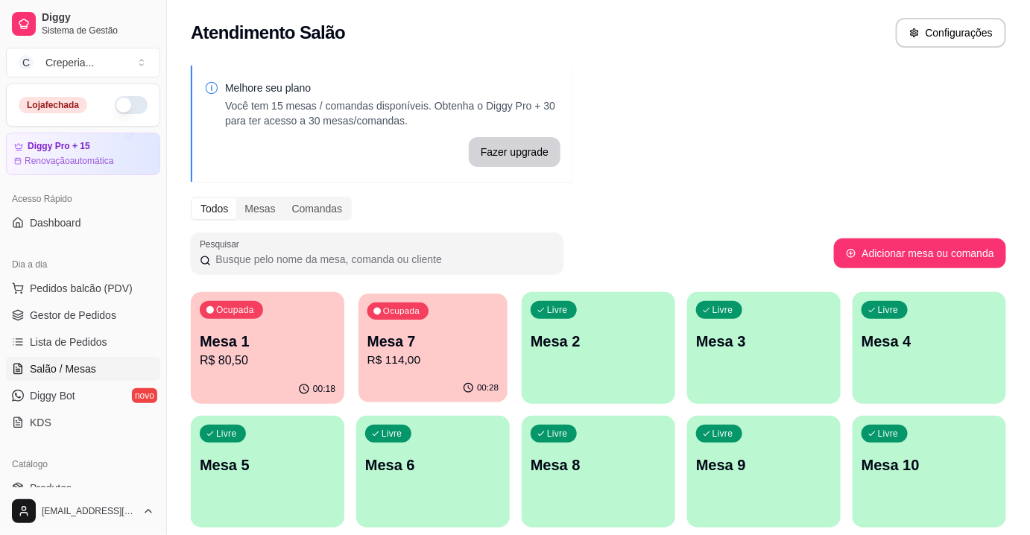
click at [430, 353] on p "R$ 114,00" at bounding box center [433, 360] width 132 height 17
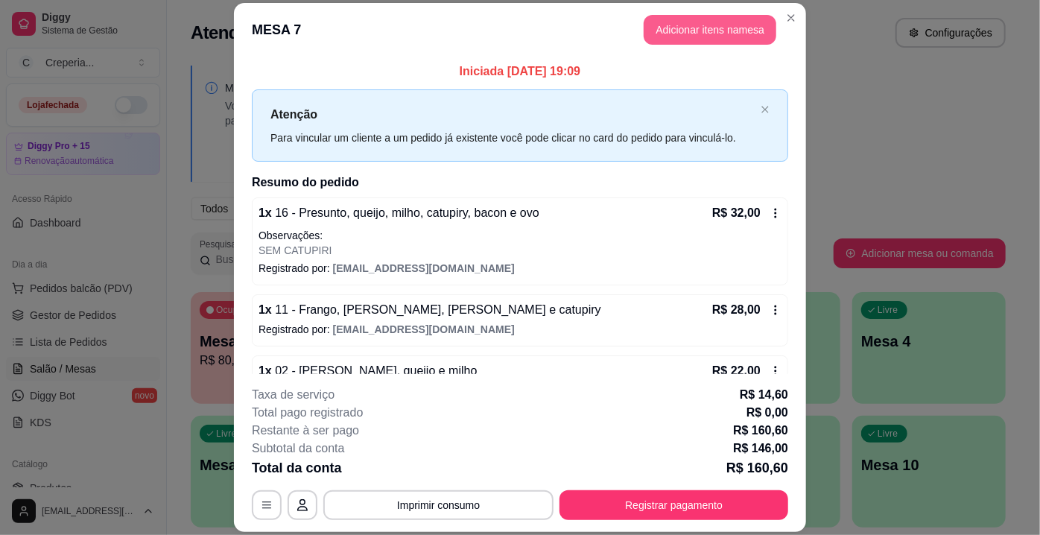
click at [669, 31] on button "Adicionar itens na mesa" at bounding box center [710, 30] width 133 height 30
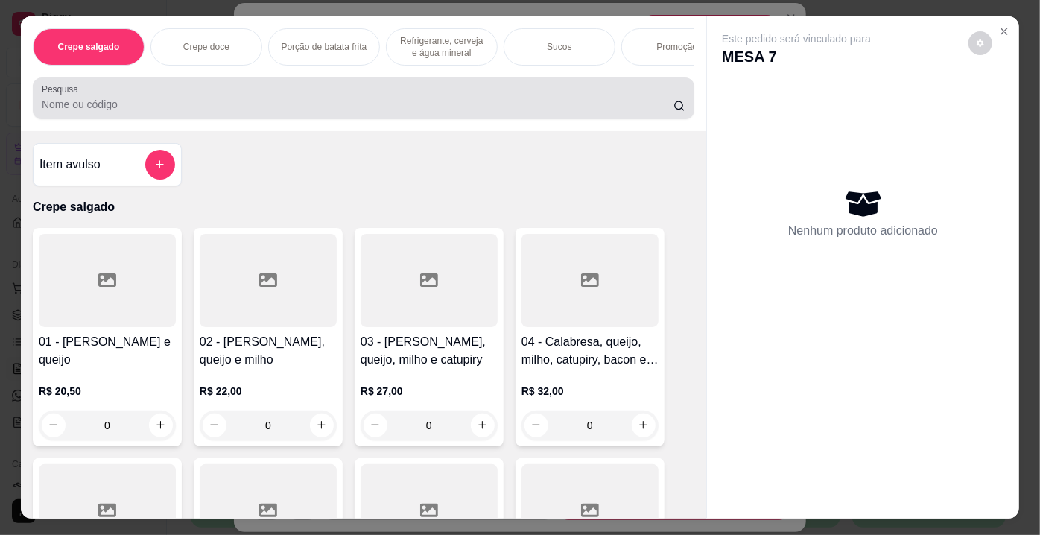
click at [200, 95] on div at bounding box center [364, 98] width 644 height 30
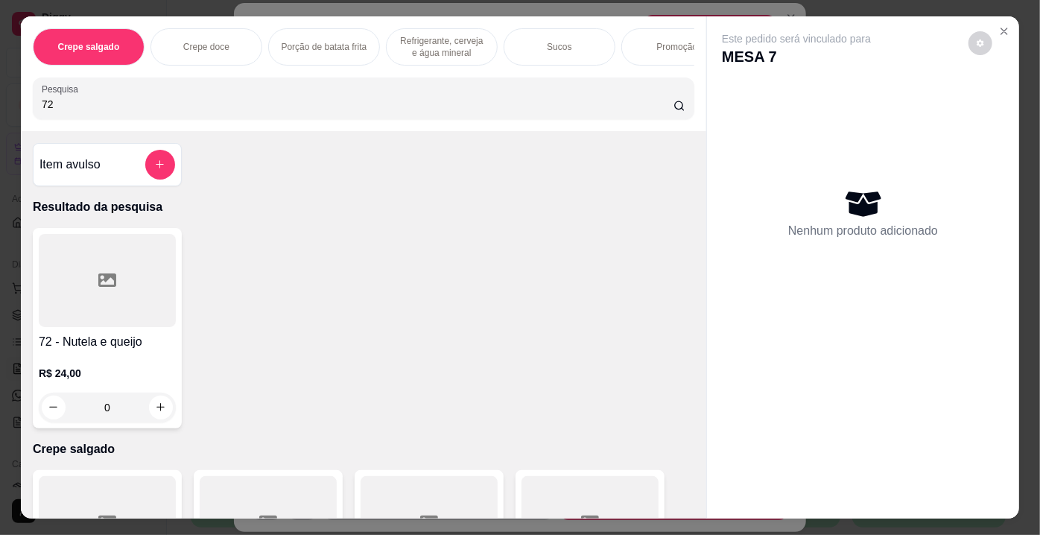
type input "72"
click at [107, 280] on icon at bounding box center [107, 279] width 18 height 13
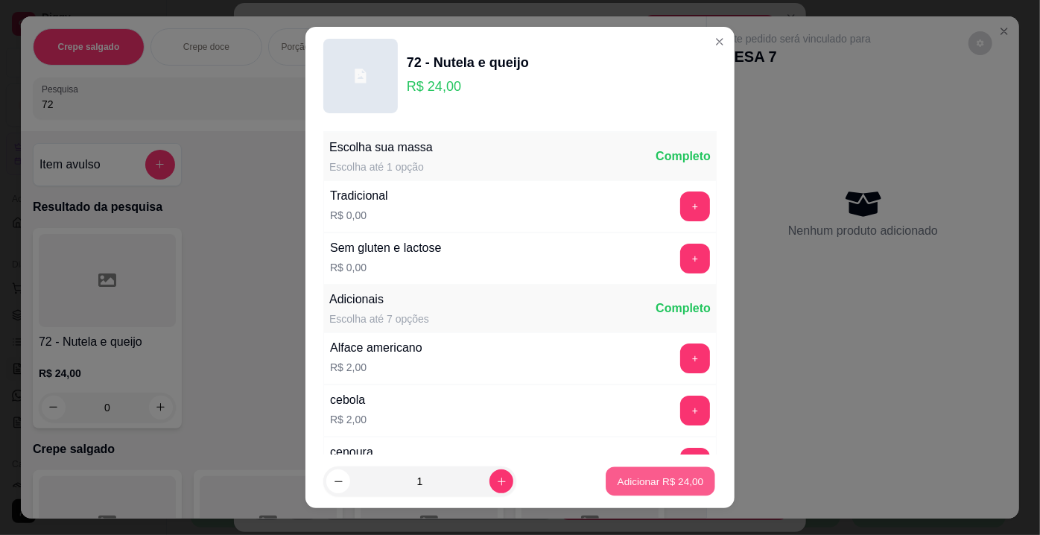
click at [662, 478] on p "Adicionar R$ 24,00" at bounding box center [661, 481] width 86 height 14
type input "1"
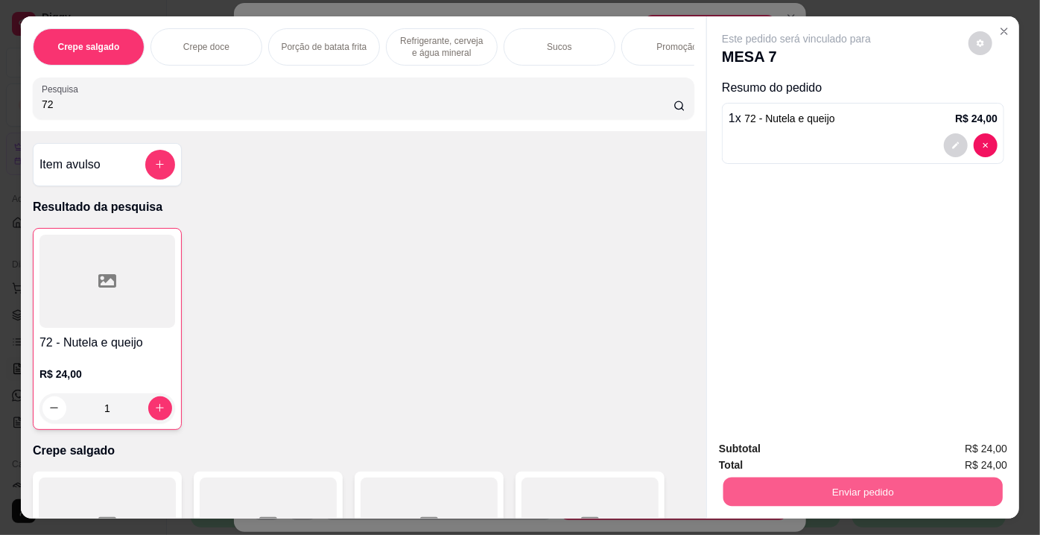
click at [792, 486] on button "Enviar pedido" at bounding box center [862, 492] width 279 height 29
click at [767, 451] on button "Não registrar e enviar pedido" at bounding box center [814, 451] width 150 height 28
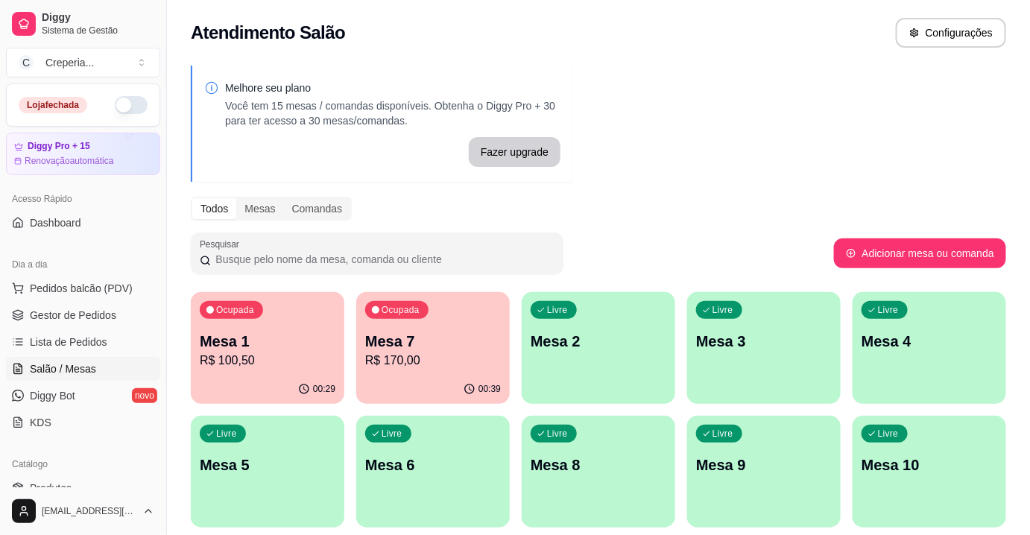
click at [242, 361] on p "R$ 100,50" at bounding box center [268, 361] width 136 height 18
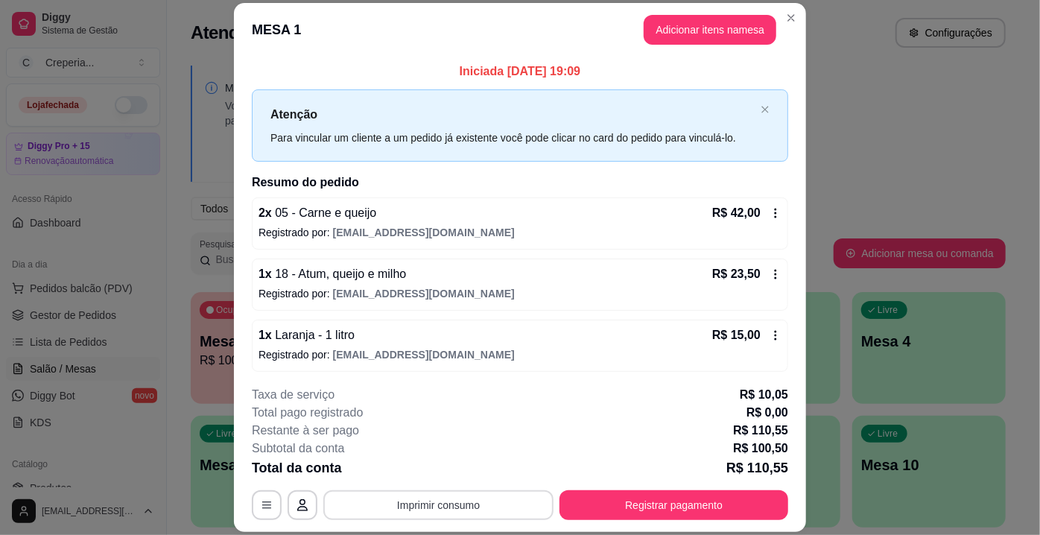
click at [435, 499] on button "Imprimir consumo" at bounding box center [438, 505] width 230 height 30
click at [427, 472] on button "IMPRESSORA" at bounding box center [438, 471] width 104 height 23
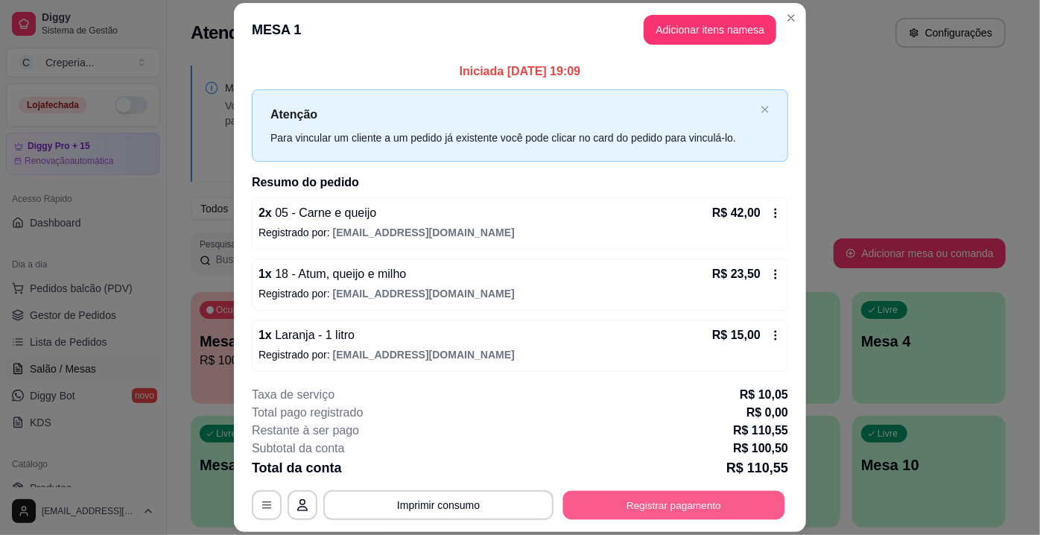
click at [745, 492] on button "Registrar pagamento" at bounding box center [674, 505] width 222 height 29
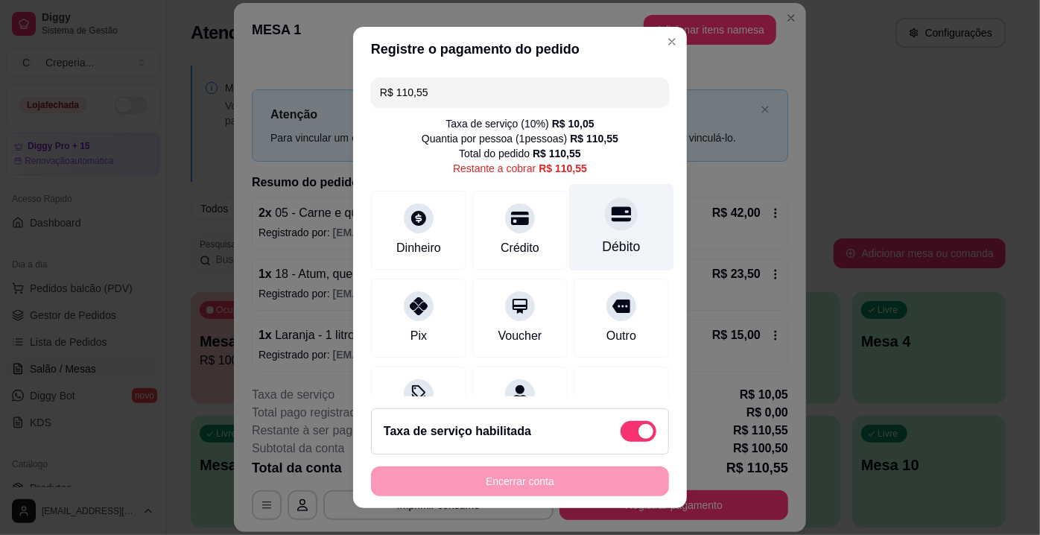
click at [612, 218] on icon at bounding box center [621, 213] width 19 height 19
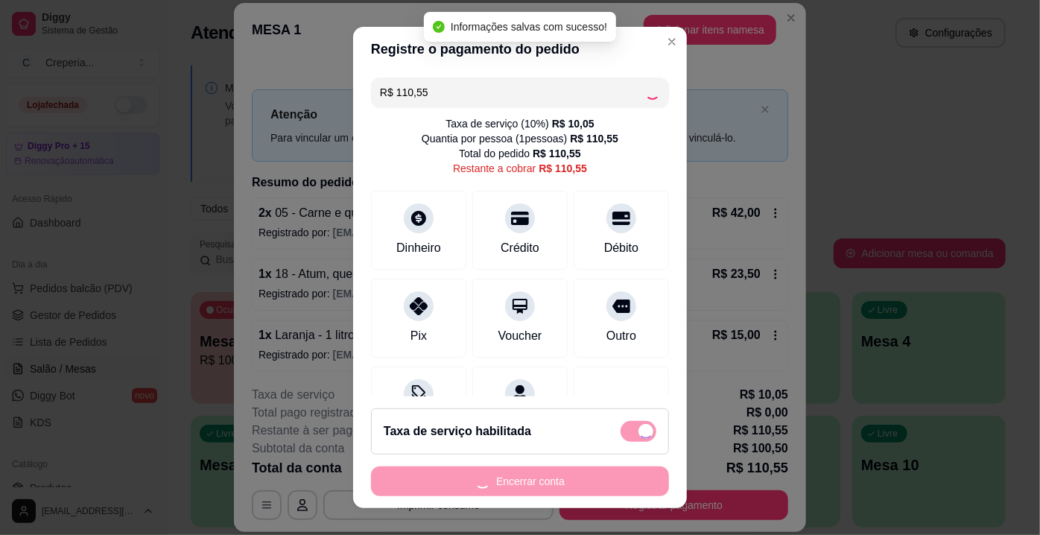
type input "R$ 0,00"
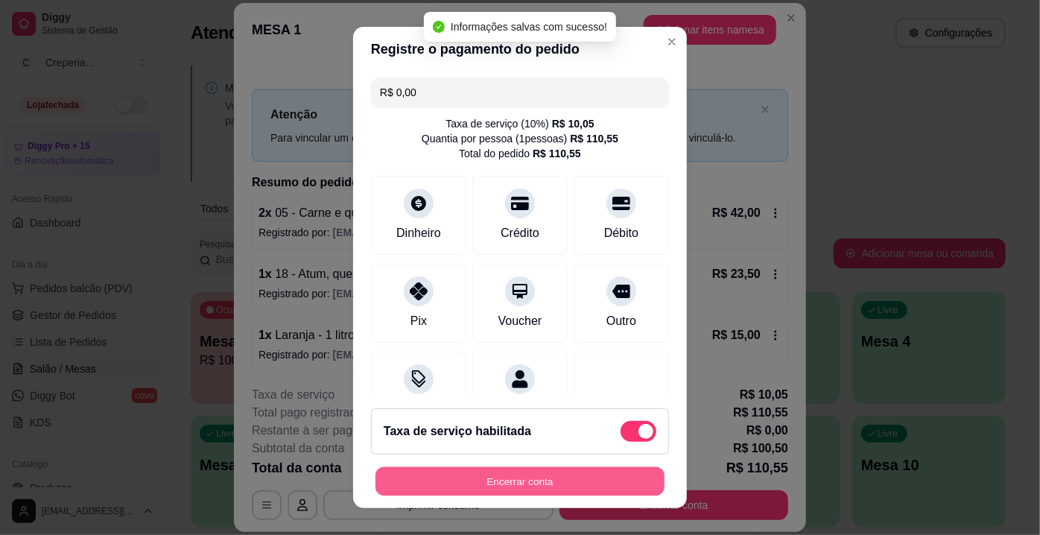
click at [535, 474] on button "Encerrar conta" at bounding box center [519, 481] width 289 height 29
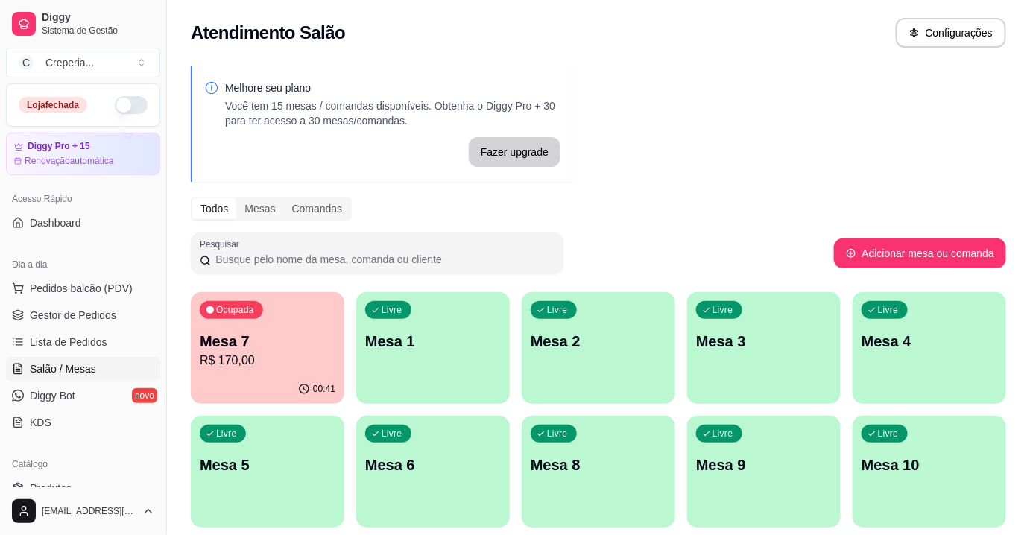
click at [314, 355] on p "R$ 170,00" at bounding box center [268, 361] width 136 height 18
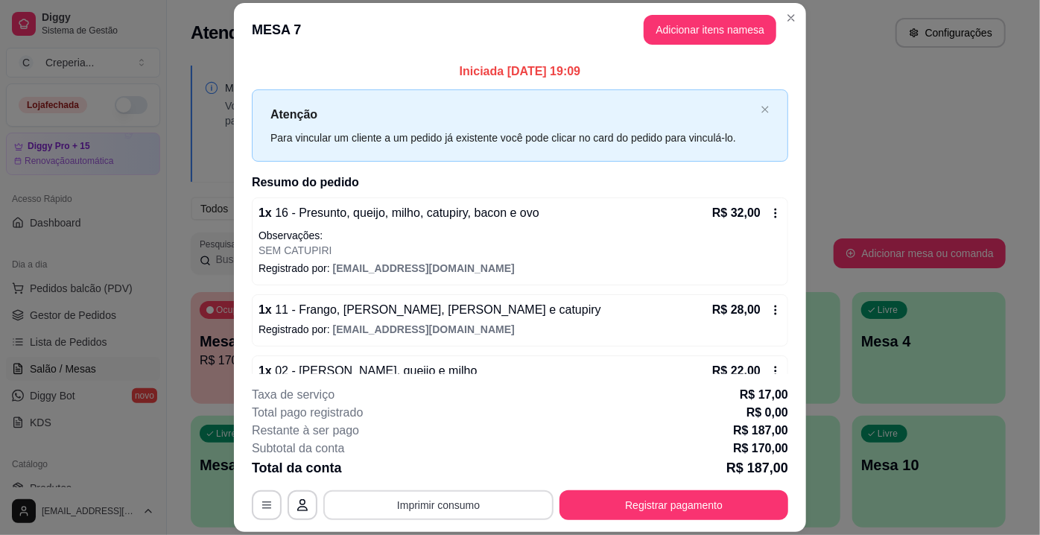
click at [436, 513] on button "Imprimir consumo" at bounding box center [438, 505] width 230 height 30
click at [428, 475] on button "IMPRESSORA" at bounding box center [438, 472] width 108 height 24
click at [714, 495] on button "Registrar pagamento" at bounding box center [673, 505] width 229 height 30
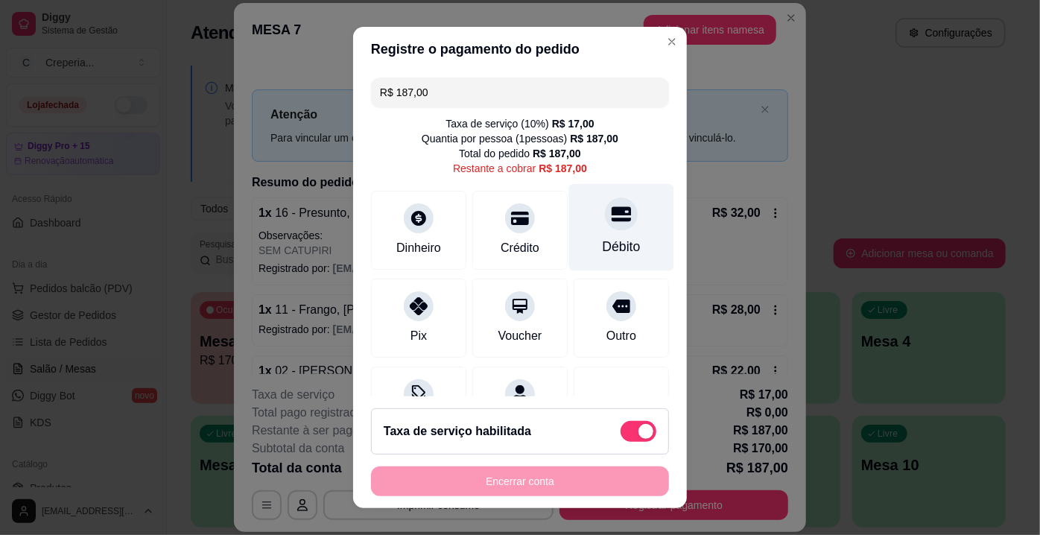
click at [605, 228] on div at bounding box center [621, 213] width 33 height 33
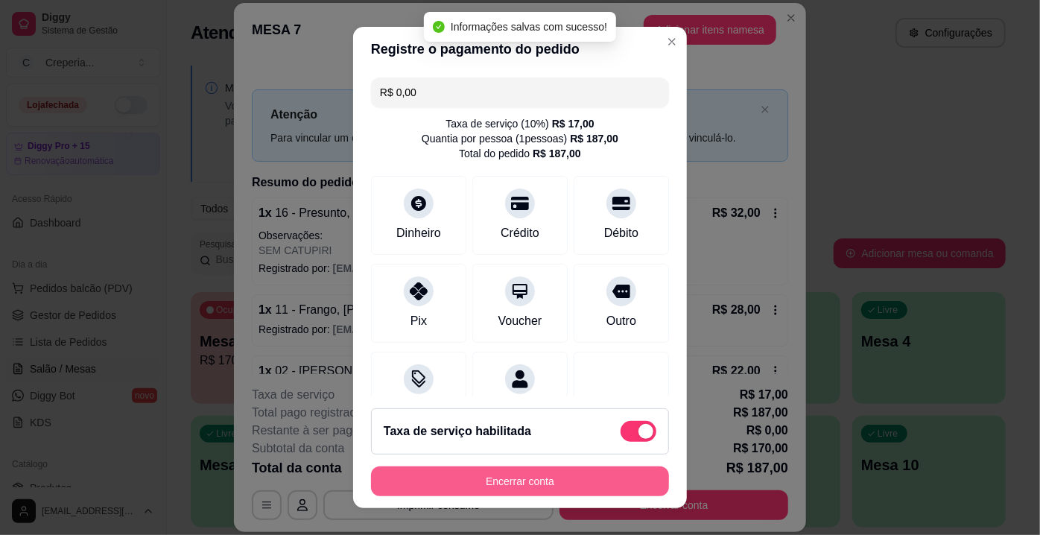
type input "R$ 0,00"
click at [507, 481] on button "Encerrar conta" at bounding box center [520, 481] width 298 height 30
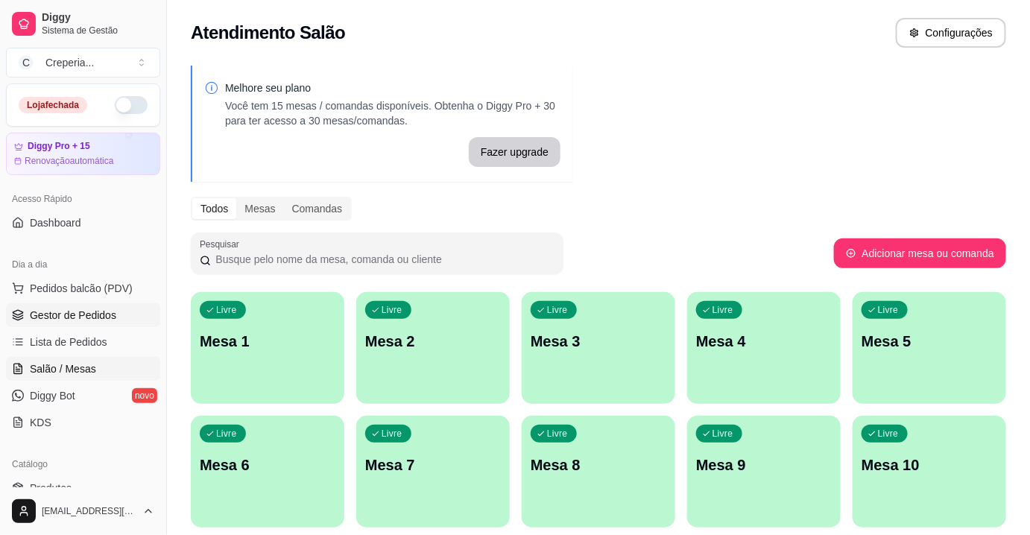
click at [99, 314] on span "Gestor de Pedidos" at bounding box center [73, 315] width 86 height 15
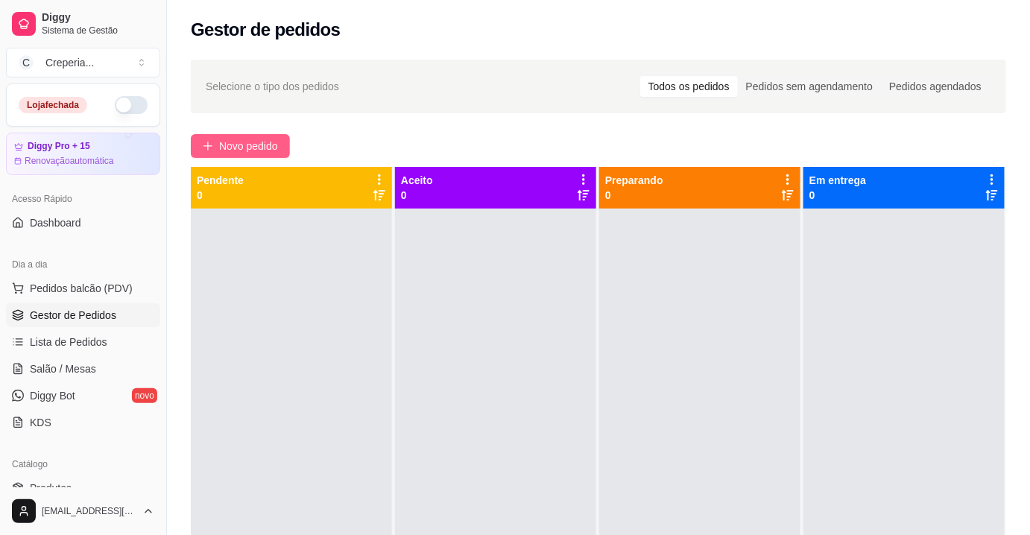
click at [260, 147] on span "Novo pedido" at bounding box center [248, 146] width 59 height 16
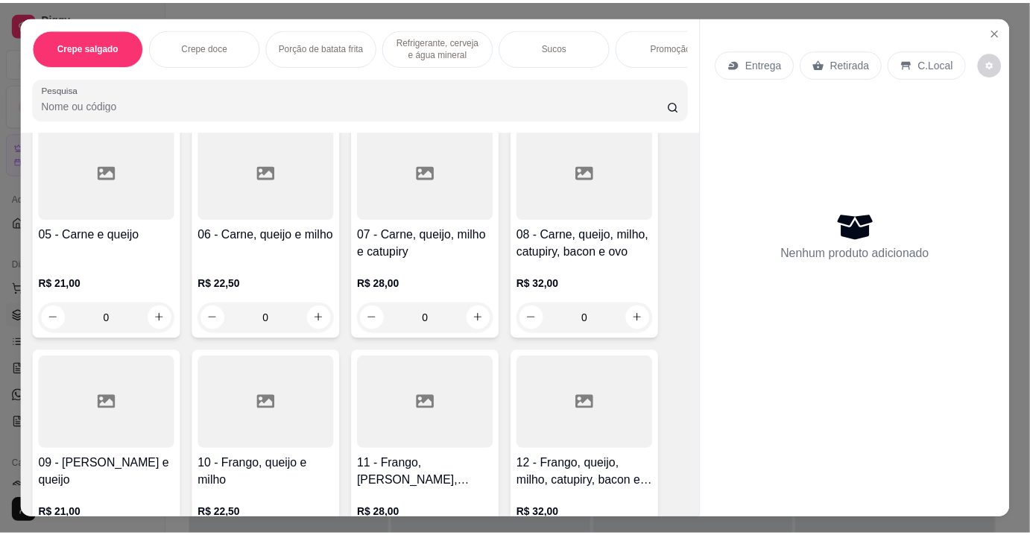
scroll to position [406, 0]
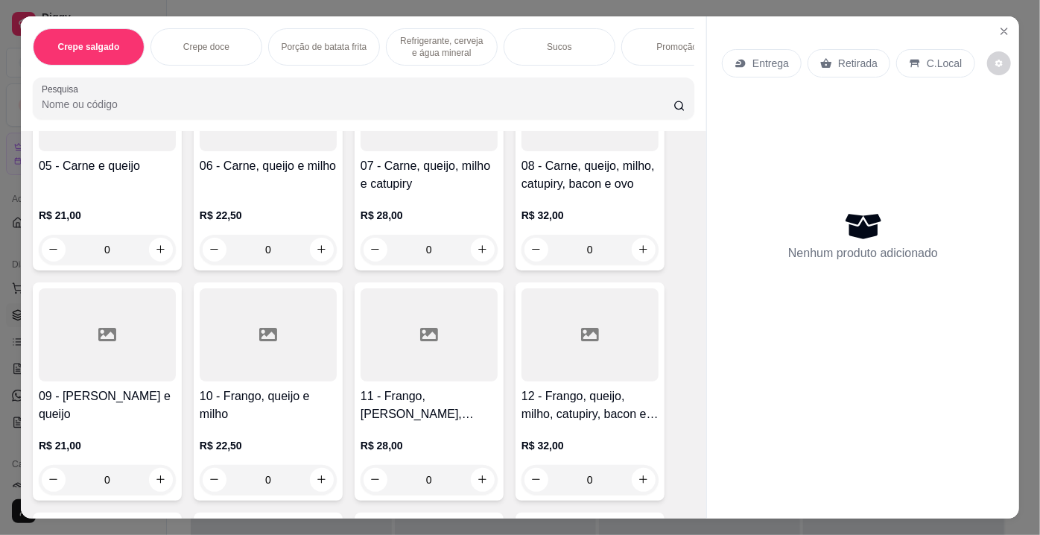
click at [405, 363] on div at bounding box center [429, 334] width 137 height 93
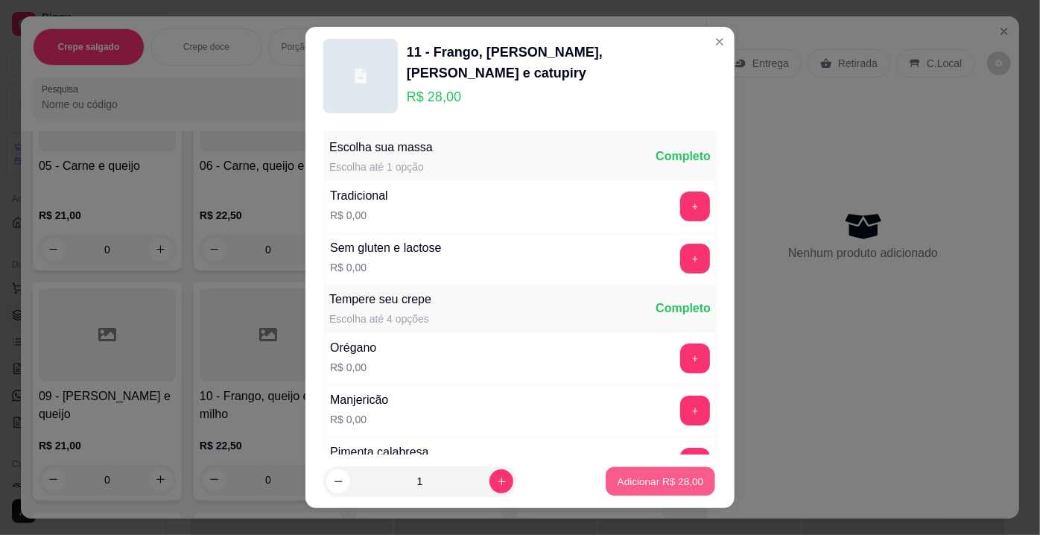
click at [666, 475] on p "Adicionar R$ 28,00" at bounding box center [661, 481] width 86 height 14
type input "1"
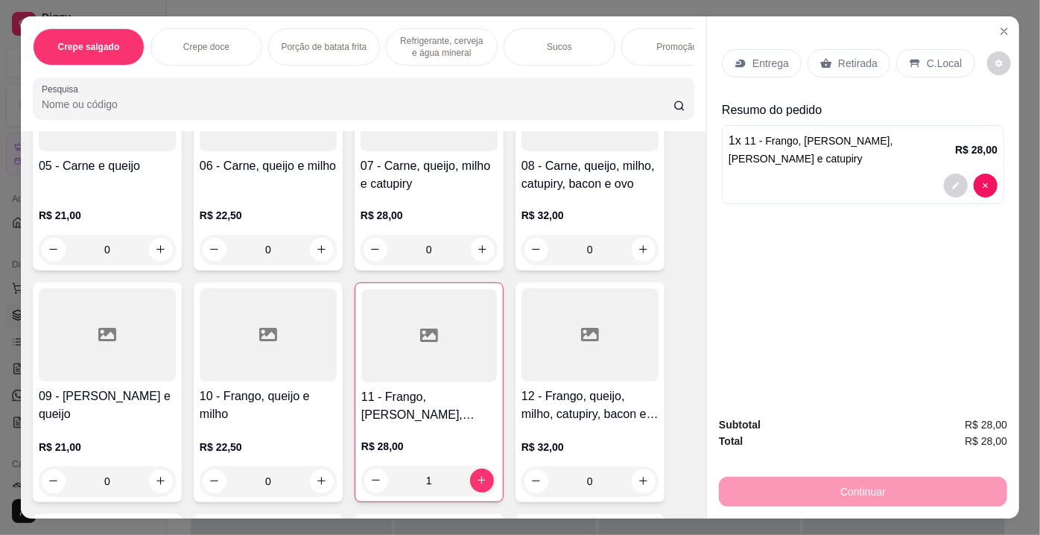
click at [838, 49] on div "Retirada" at bounding box center [849, 63] width 83 height 28
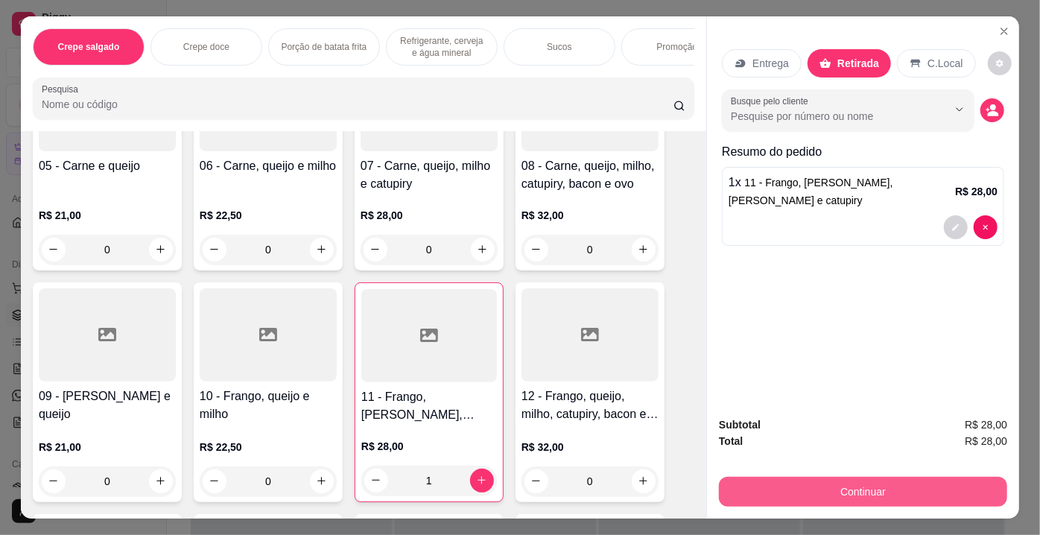
click at [793, 478] on button "Continuar" at bounding box center [863, 492] width 288 height 30
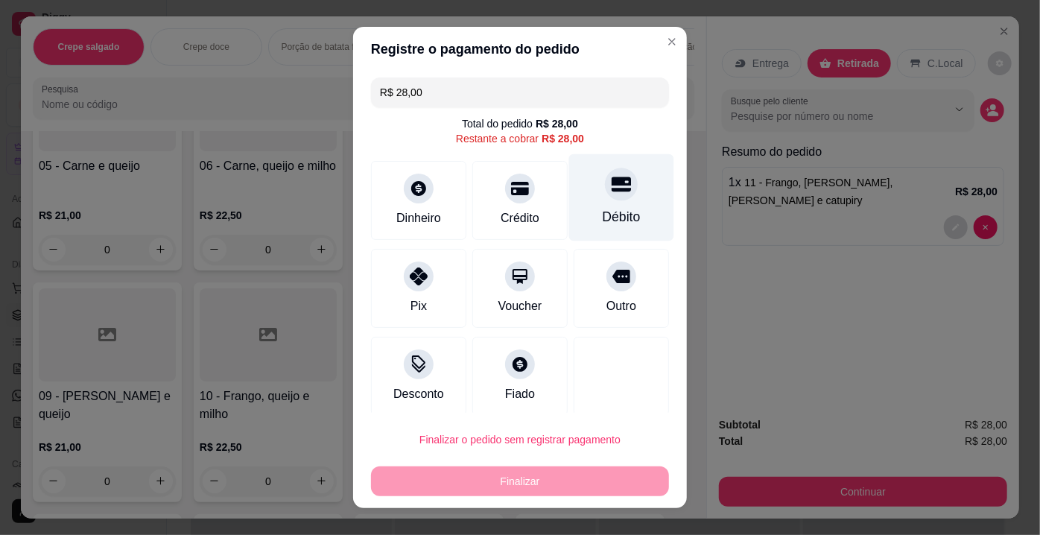
drag, startPoint x: 596, startPoint y: 197, endPoint x: 585, endPoint y: 213, distance: 19.8
click at [605, 198] on div at bounding box center [621, 184] width 33 height 33
type input "R$ 0,00"
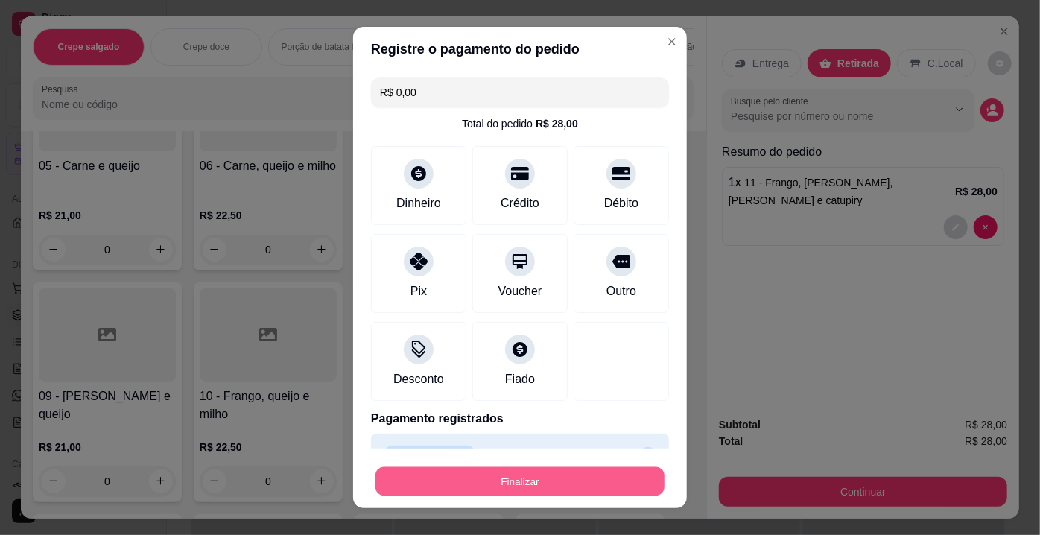
click at [504, 472] on button "Finalizar" at bounding box center [519, 481] width 289 height 29
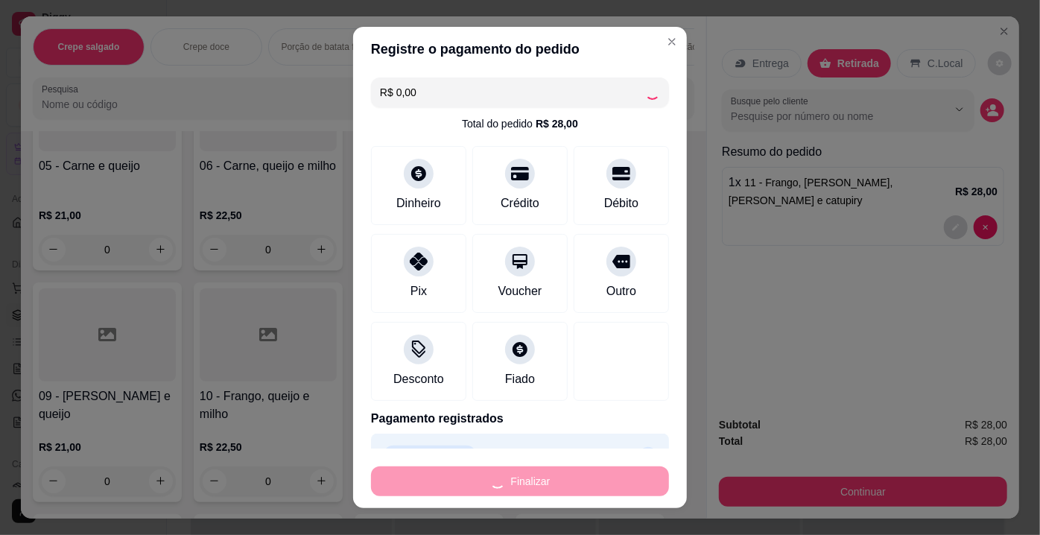
type input "0"
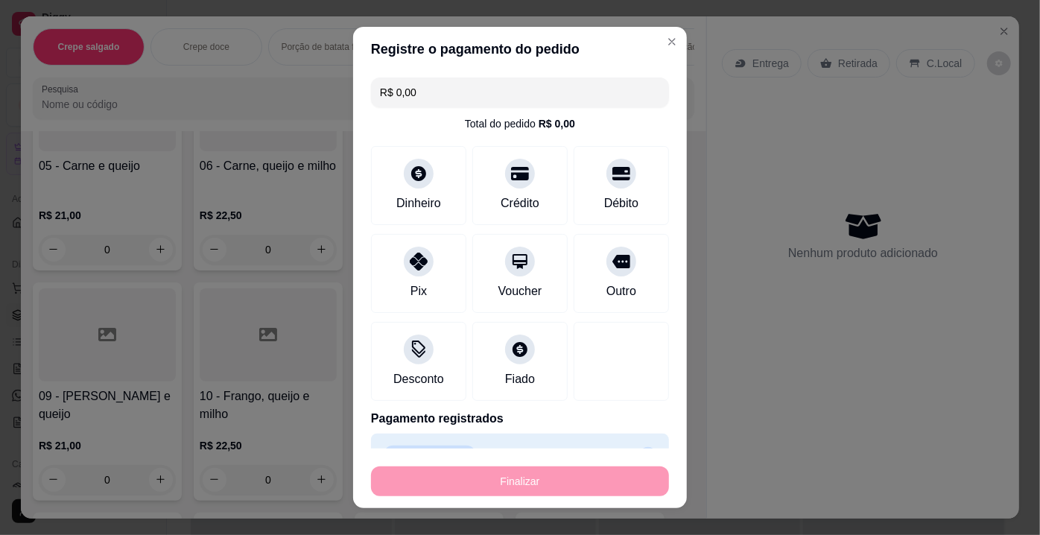
type input "-R$ 28,00"
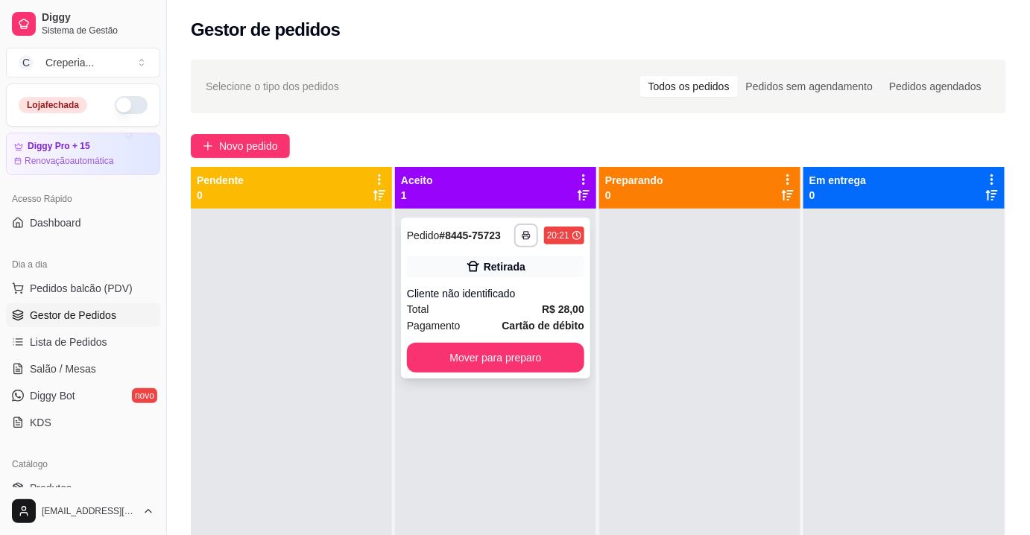
click at [530, 300] on div "Cliente não identificado" at bounding box center [495, 293] width 177 height 15
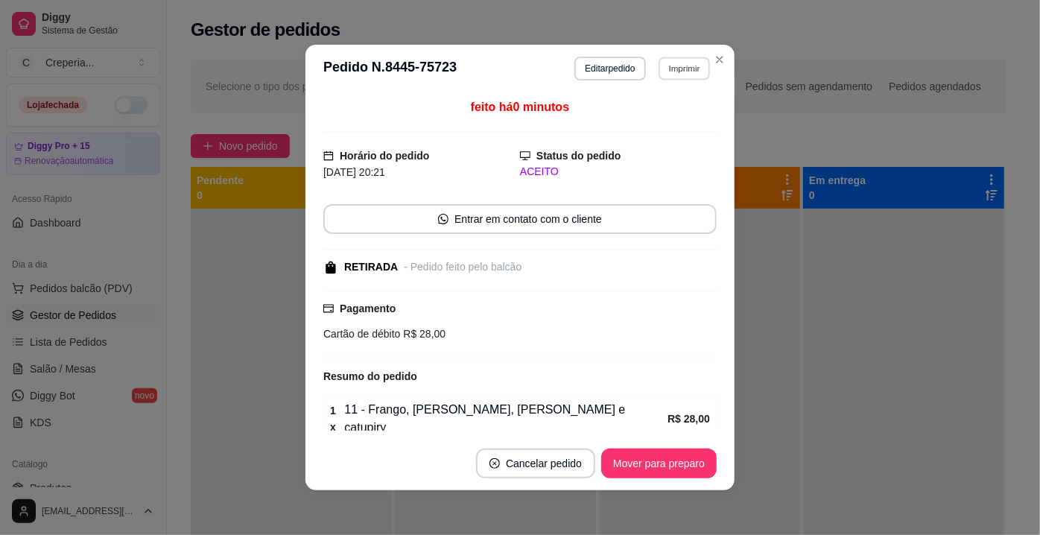
click at [667, 74] on button "Imprimir" at bounding box center [684, 68] width 51 height 23
click at [647, 124] on button "IMPRESSORA" at bounding box center [653, 121] width 108 height 24
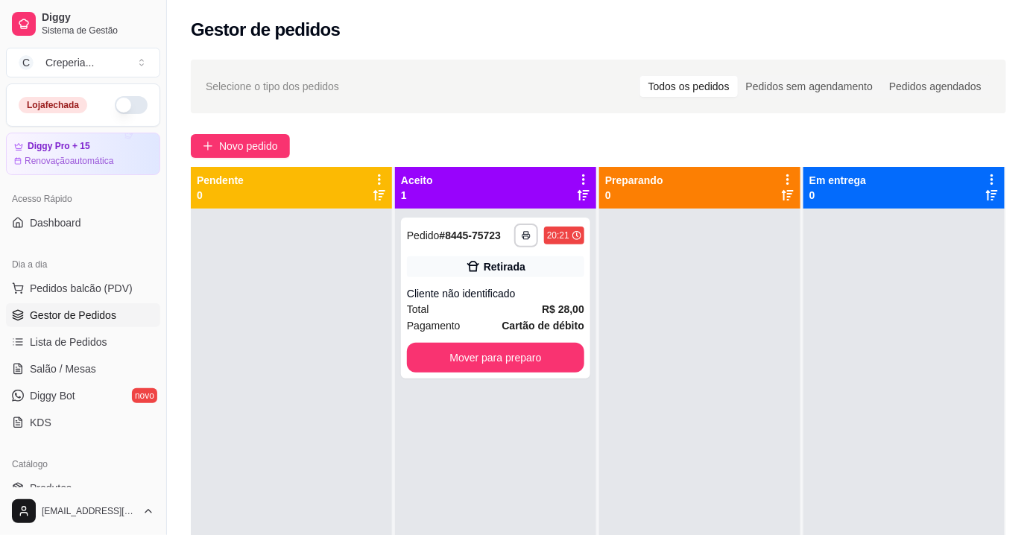
click at [803, 311] on div at bounding box center [903, 476] width 201 height 535
